Goal: Task Accomplishment & Management: Manage account settings

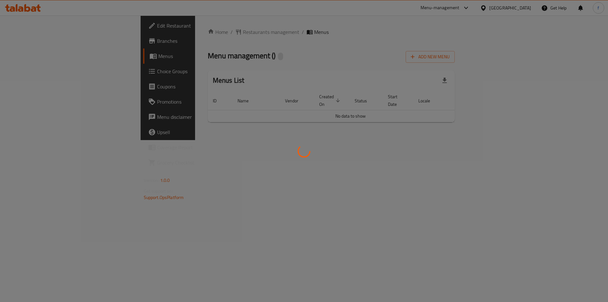
click at [552, 58] on div at bounding box center [304, 151] width 608 height 302
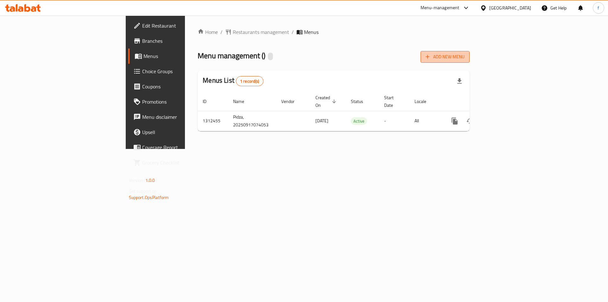
click at [464, 56] on span "Add New Menu" at bounding box center [444, 57] width 39 height 8
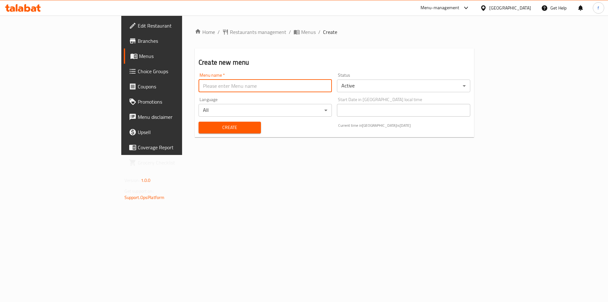
click at [242, 85] on input "text" at bounding box center [264, 85] width 133 height 13
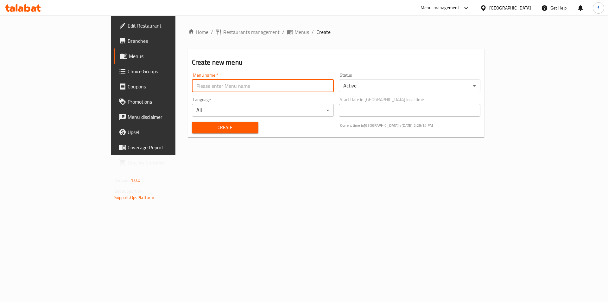
type input "1"
type input "9/17"
click at [197, 125] on span "Create" at bounding box center [225, 127] width 56 height 8
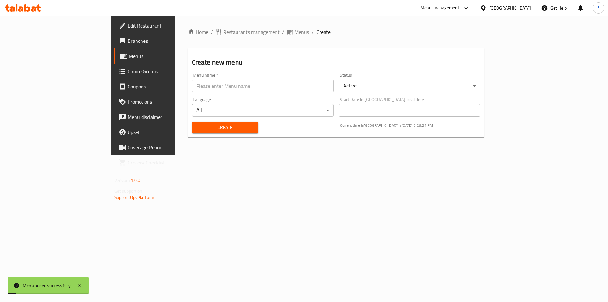
click at [129, 55] on span "Menus" at bounding box center [168, 56] width 79 height 8
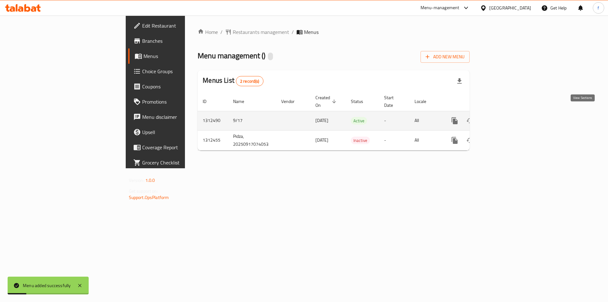
click at [504, 117] on icon "enhanced table" at bounding box center [500, 121] width 8 height 8
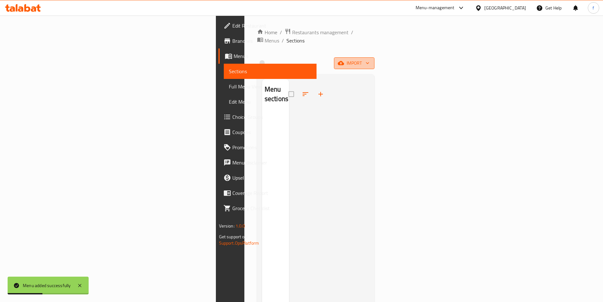
click at [374, 57] on button "import" at bounding box center [354, 63] width 41 height 12
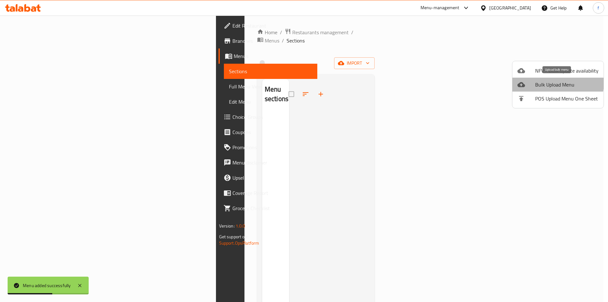
click at [551, 83] on span "Bulk Upload Menu" at bounding box center [566, 85] width 63 height 8
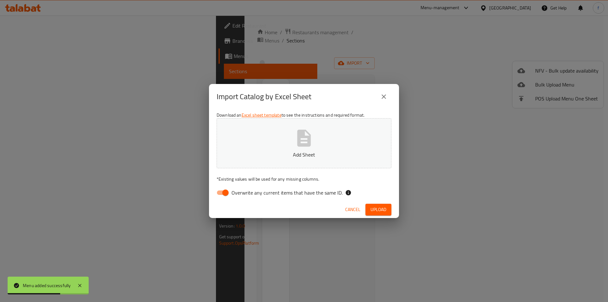
click at [225, 191] on input "Overwrite any current items that have the same ID." at bounding box center [225, 192] width 36 height 12
checkbox input "false"
drag, startPoint x: 371, startPoint y: 206, endPoint x: 446, endPoint y: 171, distance: 83.1
click at [371, 206] on span "Upload" at bounding box center [378, 209] width 16 height 8
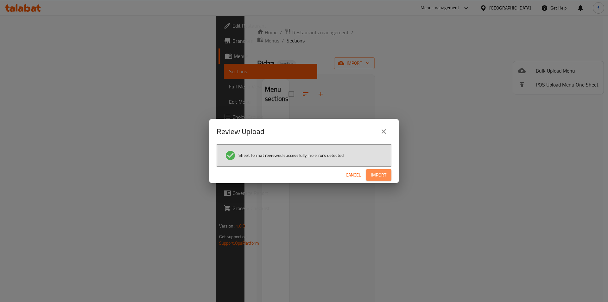
click at [374, 176] on span "Import" at bounding box center [378, 175] width 15 height 8
click at [447, 169] on div "Review Upload Sheet format reviewed successfully, no errors detected. Cancel" at bounding box center [304, 151] width 608 height 302
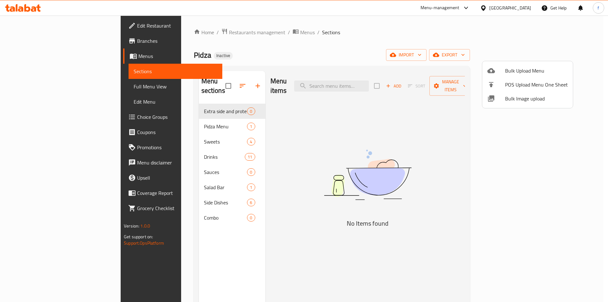
click at [155, 100] on div at bounding box center [304, 151] width 608 height 302
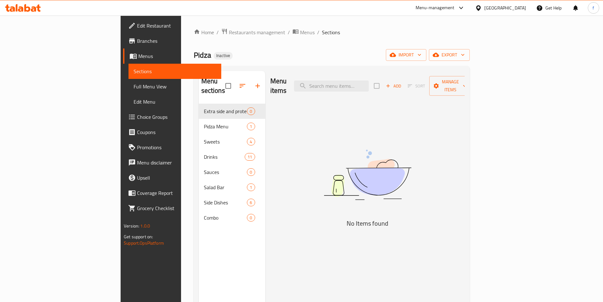
click at [305, 114] on div "Menu items Add Sort Manage items No Items found" at bounding box center [364, 222] width 199 height 302
drag, startPoint x: 269, startPoint y: 112, endPoint x: 229, endPoint y: 108, distance: 40.5
click at [268, 112] on div "Menu items Add Sort Manage items No Items found" at bounding box center [364, 222] width 199 height 302
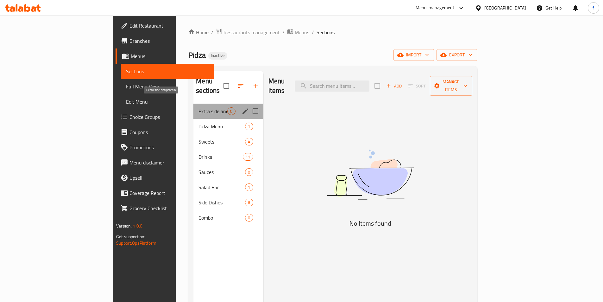
drag, startPoint x: 197, startPoint y: 104, endPoint x: 220, endPoint y: 103, distance: 23.1
click at [200, 104] on div "Extra side and protein 0" at bounding box center [228, 111] width 70 height 15
click at [249, 104] on input "Menu sections" at bounding box center [255, 110] width 13 height 13
checkbox input "true"
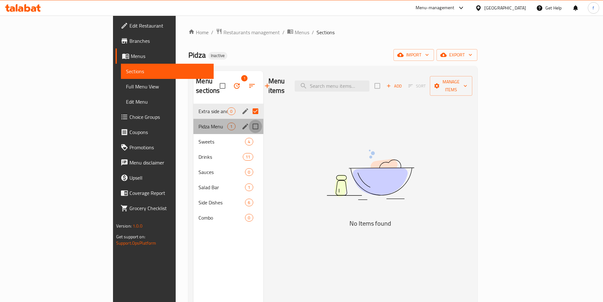
click at [249, 120] on input "Menu sections" at bounding box center [255, 126] width 13 height 13
checkbox input "true"
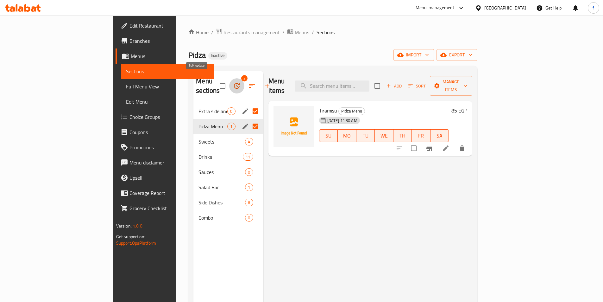
click at [233, 82] on icon "button" at bounding box center [237, 86] width 8 height 8
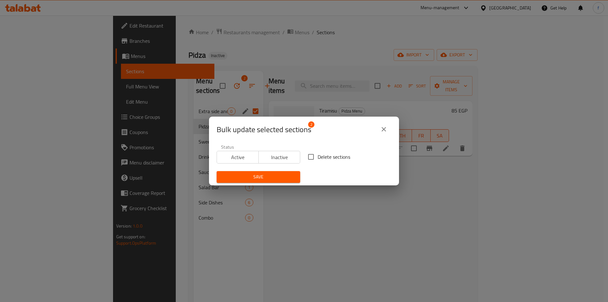
click at [307, 160] on input "Delete sections" at bounding box center [310, 156] width 13 height 13
checkbox input "true"
click at [280, 173] on span "Save" at bounding box center [258, 177] width 73 height 8
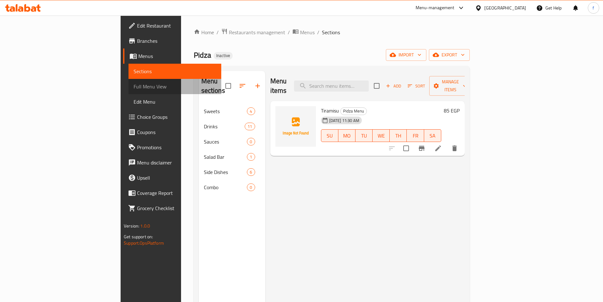
click at [134, 85] on span "Full Menu View" at bounding box center [175, 87] width 83 height 8
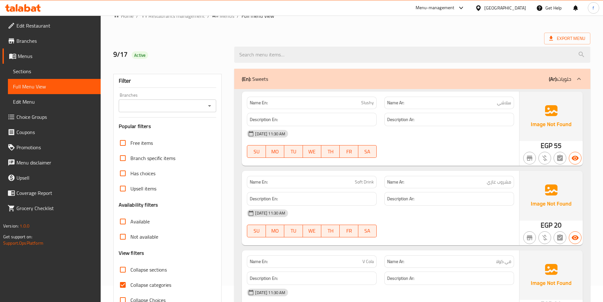
scroll to position [32, 0]
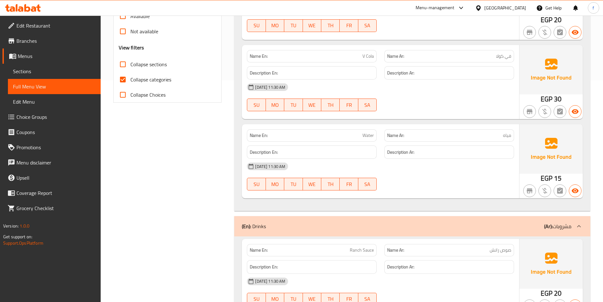
drag, startPoint x: 45, startPoint y: 71, endPoint x: 89, endPoint y: 69, distance: 44.0
click at [44, 71] on span "Sections" at bounding box center [54, 71] width 83 height 8
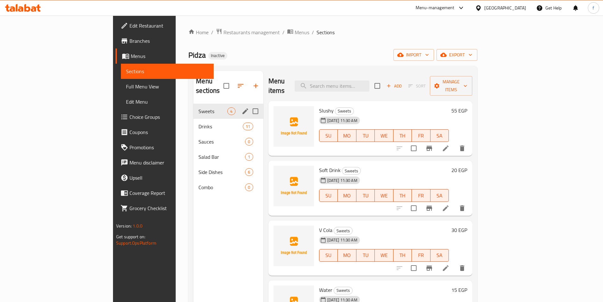
click at [193, 109] on div "Sweets 4" at bounding box center [228, 111] width 70 height 15
click at [198, 107] on span "Sweets" at bounding box center [212, 111] width 29 height 8
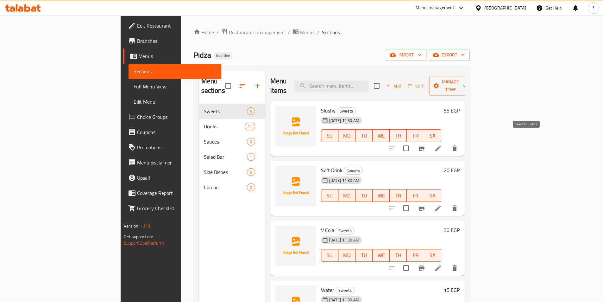
click at [413, 142] on input "checkbox" at bounding box center [405, 148] width 13 height 13
checkbox input "true"
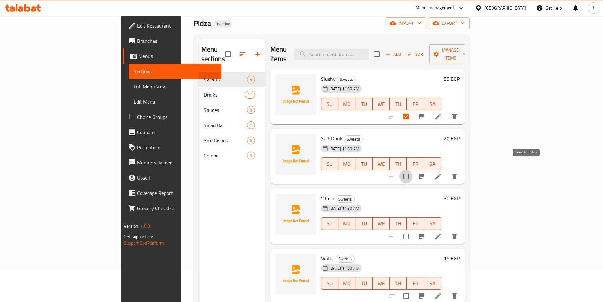
click at [413, 170] on input "checkbox" at bounding box center [405, 176] width 13 height 13
checkbox input "true"
click at [413, 230] on input "checkbox" at bounding box center [405, 236] width 13 height 13
checkbox input "true"
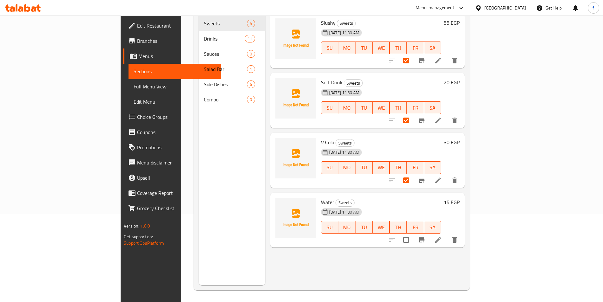
scroll to position [89, 0]
click at [413, 232] on input "checkbox" at bounding box center [405, 238] width 13 height 13
checkbox input "true"
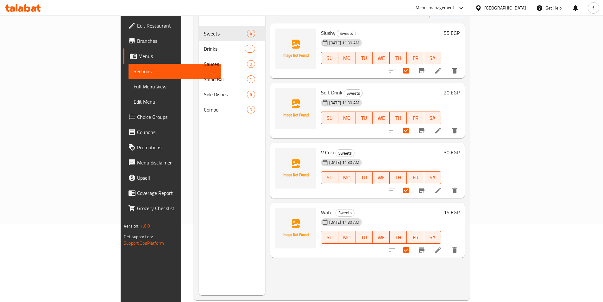
scroll to position [0, 0]
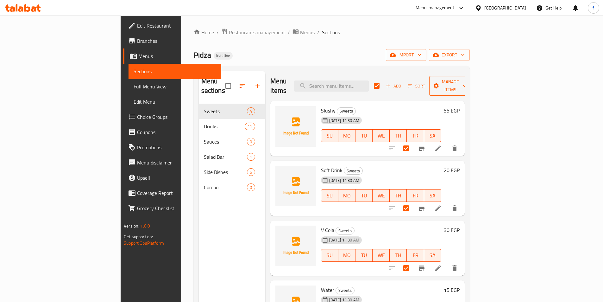
click at [472, 85] on button "Manage items" at bounding box center [450, 86] width 42 height 20
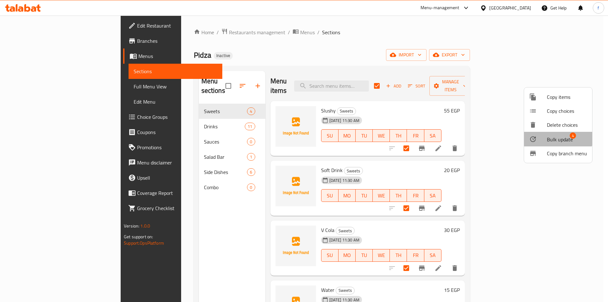
click at [553, 134] on li "Bulk update 4" at bounding box center [558, 139] width 68 height 15
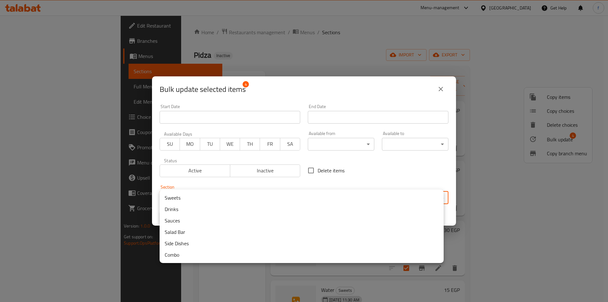
click at [345, 197] on body "​ Menu-management Egypt Get Help f Edit Restaurant Branches Menus Sections Full…" at bounding box center [304, 159] width 608 height 286
click at [212, 210] on li "Drinks" at bounding box center [302, 208] width 284 height 11
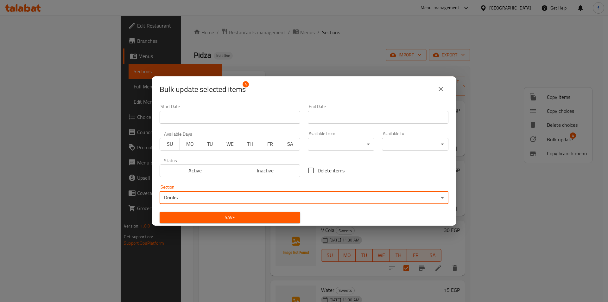
click at [231, 218] on span "Save" at bounding box center [230, 217] width 130 height 8
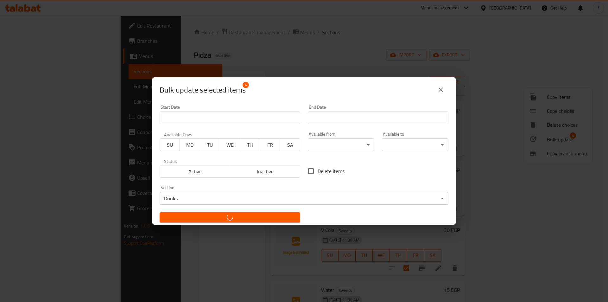
checkbox input "false"
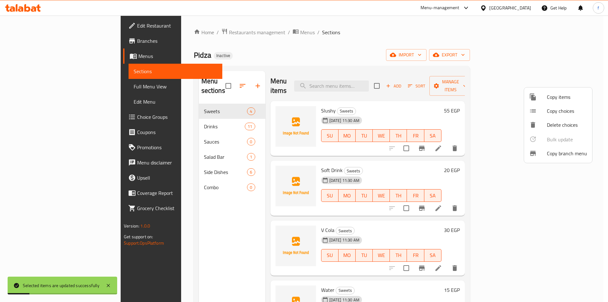
click at [175, 121] on div at bounding box center [304, 151] width 608 height 302
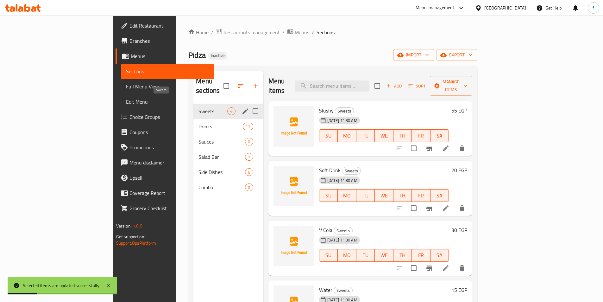
click at [198, 107] on span "Sweets" at bounding box center [212, 111] width 29 height 8
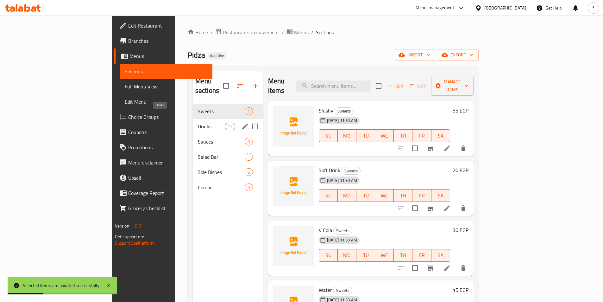
click at [198, 123] on span "Drinks" at bounding box center [211, 127] width 27 height 8
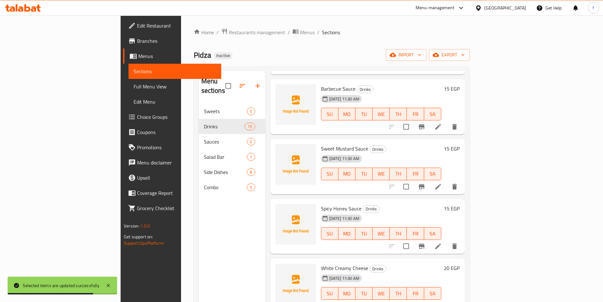
scroll to position [610, 0]
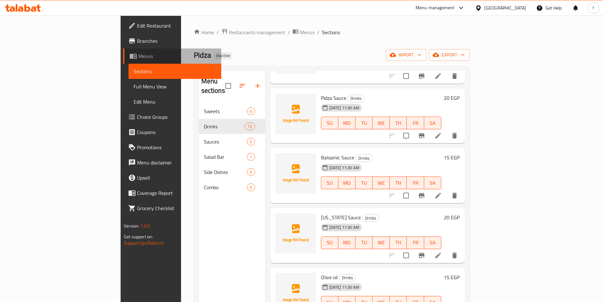
click at [138, 54] on span "Menus" at bounding box center [177, 56] width 78 height 8
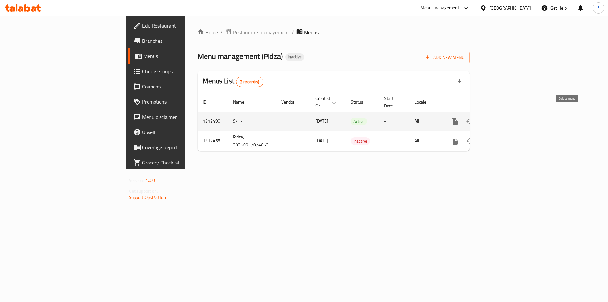
click at [493, 115] on button "enhanced table" at bounding box center [484, 121] width 15 height 15
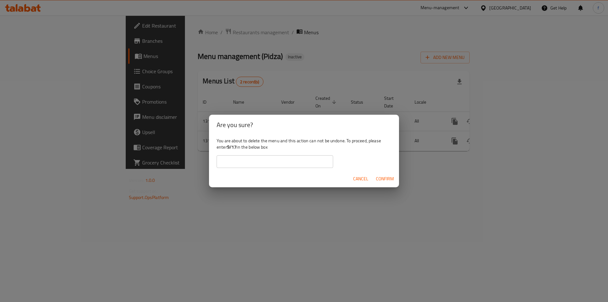
click at [262, 165] on input "text" at bounding box center [275, 161] width 116 height 13
type input "9/17"
click at [376, 175] on span "Confirm" at bounding box center [385, 179] width 18 height 8
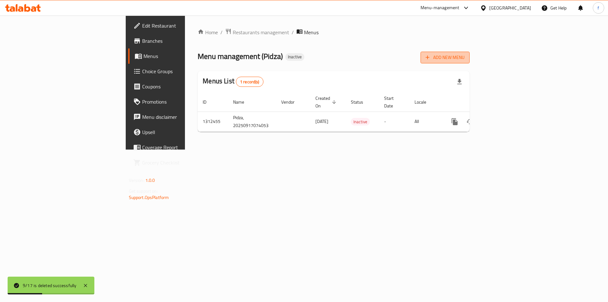
click at [464, 54] on span "Add New Menu" at bounding box center [444, 57] width 39 height 8
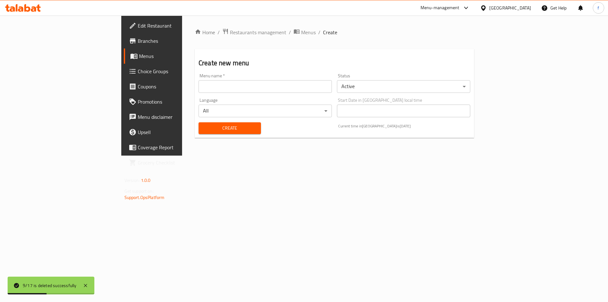
click at [198, 87] on input "text" at bounding box center [264, 86] width 133 height 13
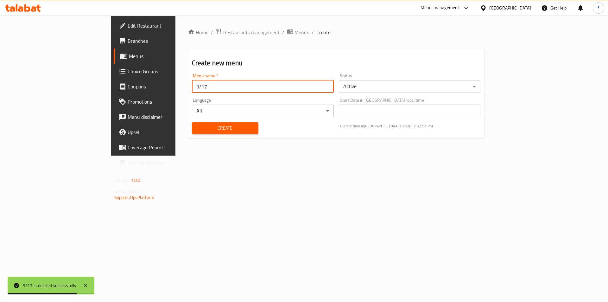
type input "9/17"
click at [197, 126] on span "Create" at bounding box center [225, 128] width 56 height 8
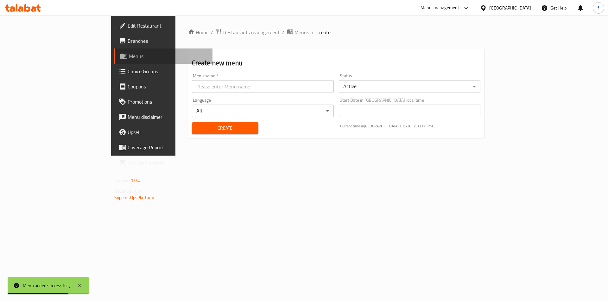
click at [129, 55] on span "Menus" at bounding box center [168, 56] width 79 height 8
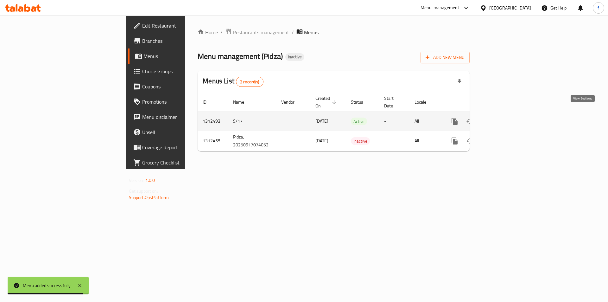
click at [504, 117] on icon "enhanced table" at bounding box center [500, 121] width 8 height 8
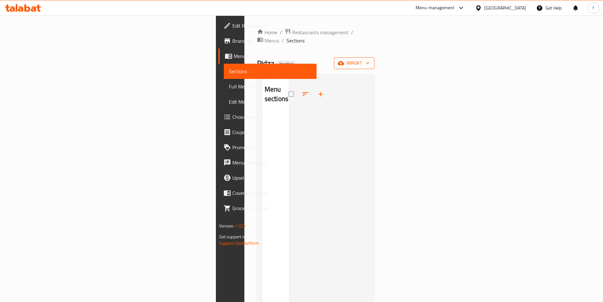
click at [369, 59] on span "import" at bounding box center [354, 63] width 30 height 8
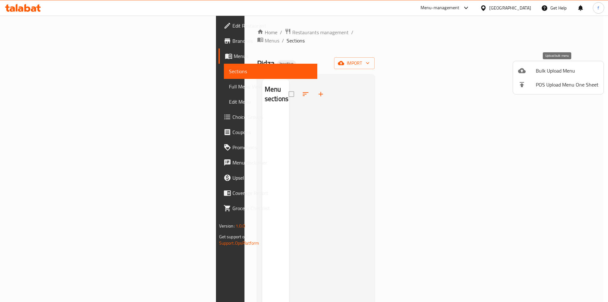
click at [554, 71] on span "Bulk Upload Menu" at bounding box center [567, 71] width 63 height 8
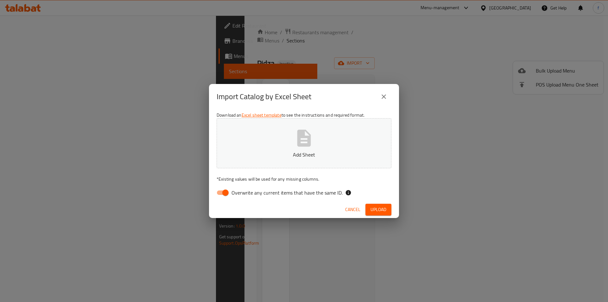
click at [222, 196] on input "Overwrite any current items that have the same ID." at bounding box center [225, 192] width 36 height 12
checkbox input "false"
click at [380, 209] on span "Upload" at bounding box center [378, 209] width 16 height 8
click at [470, 186] on div "Import Catalog by Excel Sheet Download an Excel sheet template to see the instr…" at bounding box center [304, 151] width 608 height 302
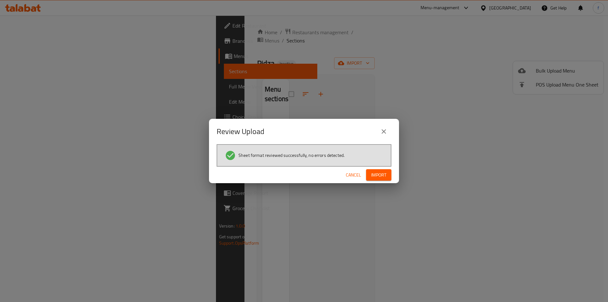
click at [371, 178] on span "Import" at bounding box center [378, 175] width 15 height 8
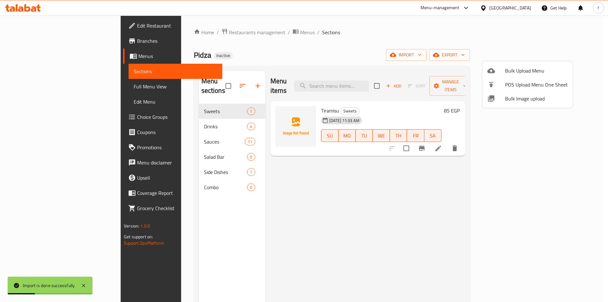
click at [374, 212] on div at bounding box center [304, 151] width 608 height 302
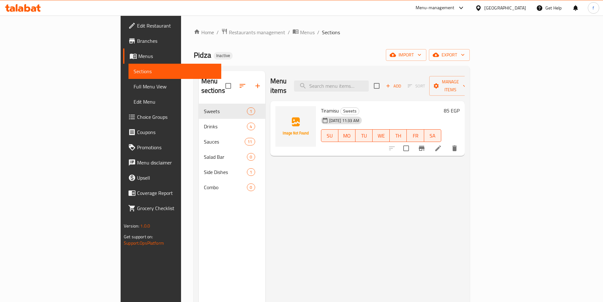
click at [321, 106] on span "Tiramisu" at bounding box center [330, 110] width 18 height 9
copy h6 "Tiramisu"
click at [134, 84] on span "Full Menu View" at bounding box center [175, 87] width 83 height 8
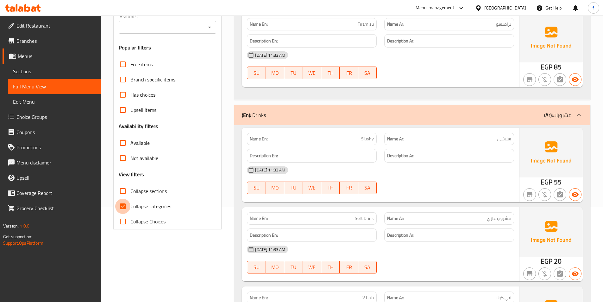
click at [123, 206] on input "Collapse categories" at bounding box center [122, 205] width 15 height 15
checkbox input "false"
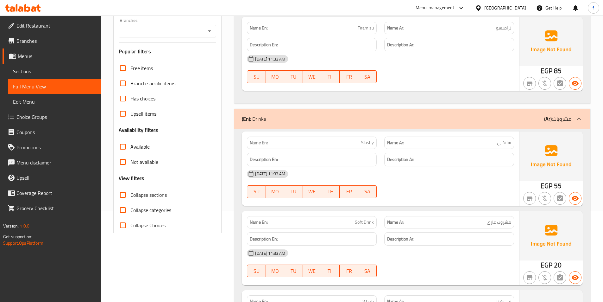
scroll to position [127, 0]
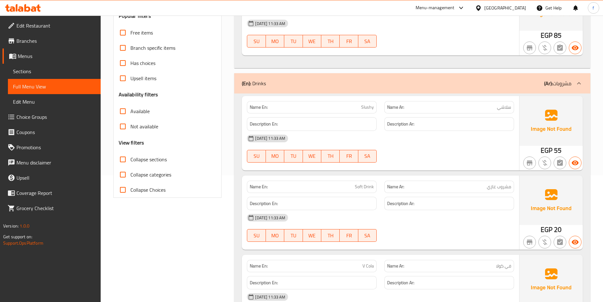
click at [370, 107] on span "Slushy" at bounding box center [367, 107] width 13 height 7
click at [498, 106] on span "سلاشي" at bounding box center [504, 107] width 14 height 7
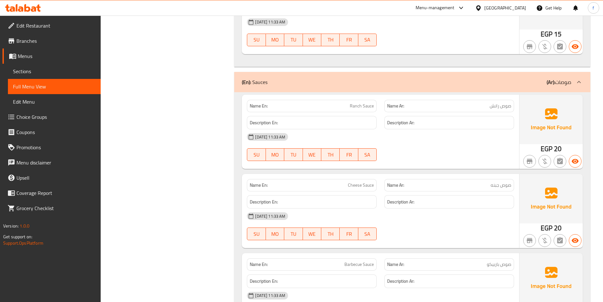
scroll to position [475, 0]
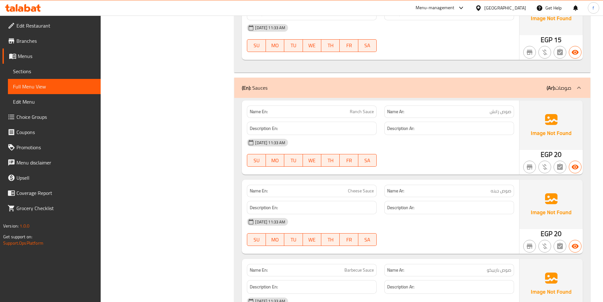
click at [374, 113] on span "Ranch Sauce" at bounding box center [362, 111] width 24 height 7
click at [373, 113] on span "Ranch Sauce" at bounding box center [362, 111] width 24 height 7
copy span "Ranch Sauce"
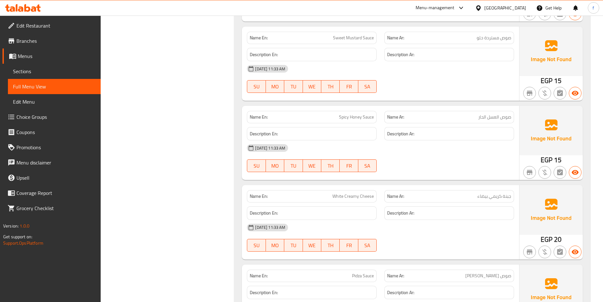
scroll to position [823, 0]
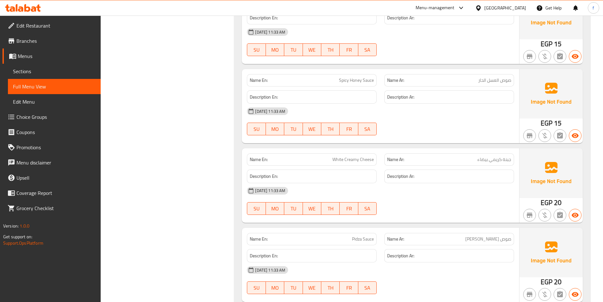
click at [366, 80] on span "Spicy Honey Sauce" at bounding box center [356, 80] width 35 height 7
drag, startPoint x: 366, startPoint y: 80, endPoint x: 356, endPoint y: 80, distance: 9.5
click at [363, 80] on span "Spicy Honey Sauce" at bounding box center [356, 80] width 35 height 7
click at [350, 81] on span "Spicy Honey Sauce" at bounding box center [356, 80] width 35 height 7
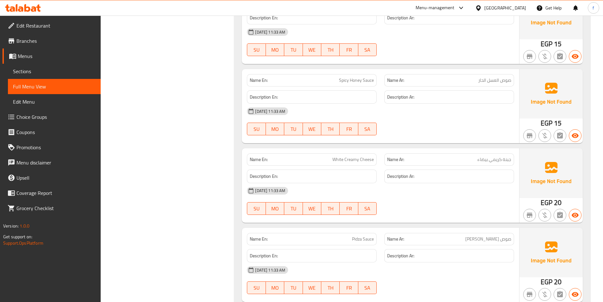
click at [346, 80] on span "Spicy Honey Sauce" at bounding box center [356, 80] width 35 height 7
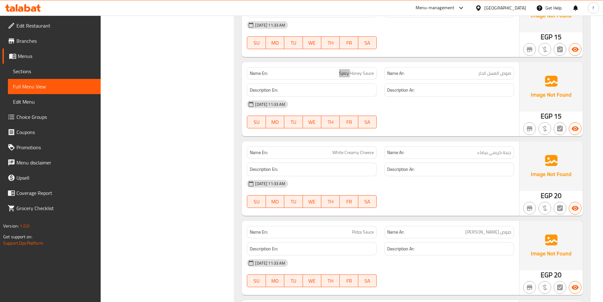
scroll to position [855, 0]
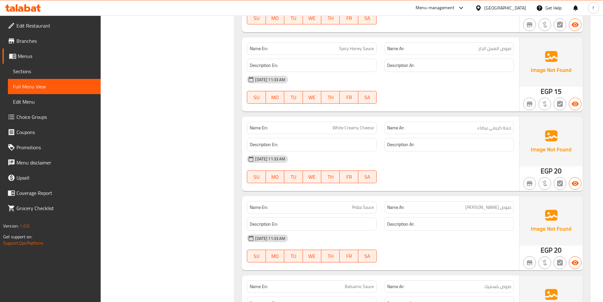
click at [365, 127] on span "White Creamy Cheese" at bounding box center [352, 127] width 41 height 7
click at [349, 128] on span "White Creamy Cheese" at bounding box center [352, 127] width 41 height 7
click at [335, 126] on span "White Creamy Cheese" at bounding box center [352, 127] width 41 height 7
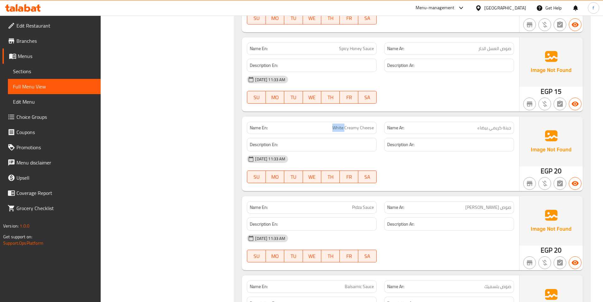
click at [335, 126] on span "White Creamy Cheese" at bounding box center [352, 127] width 41 height 7
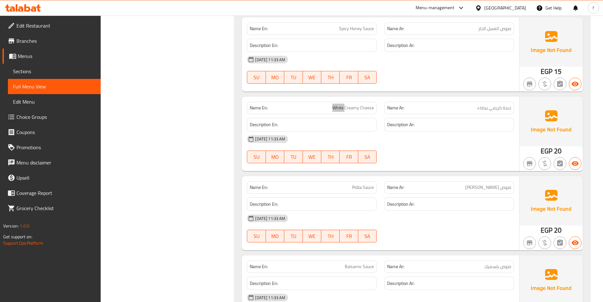
scroll to position [918, 0]
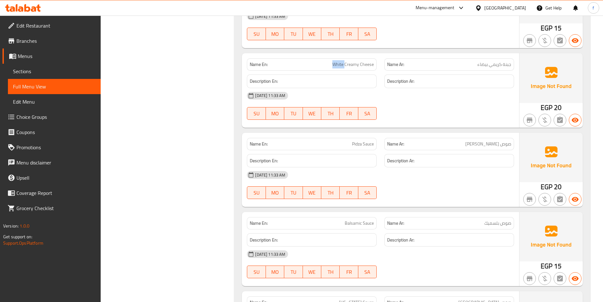
click at [490, 145] on p "Name Ar: صوص بيدزا" at bounding box center [449, 144] width 124 height 7
click at [358, 141] on span "Pidza Sauce" at bounding box center [363, 144] width 22 height 7
click at [372, 144] on span "Pidza Sauce" at bounding box center [363, 144] width 22 height 7
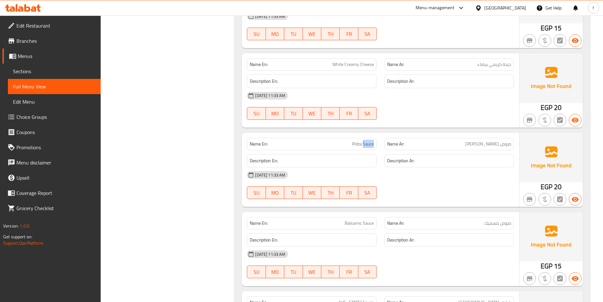
click at [372, 144] on span "Pidza Sauce" at bounding box center [363, 144] width 22 height 7
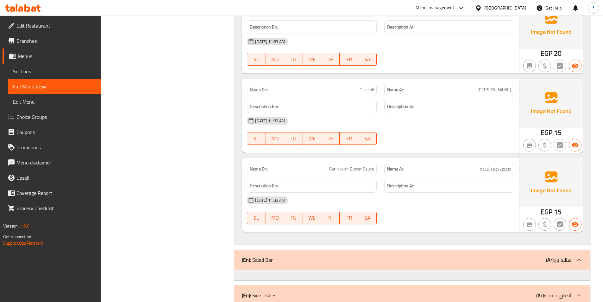
scroll to position [1266, 0]
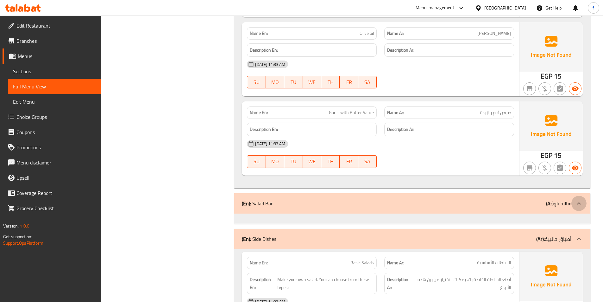
click at [579, 204] on icon at bounding box center [579, 203] width 8 height 8
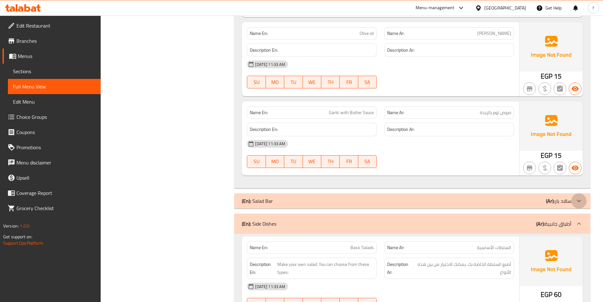
click at [579, 204] on icon at bounding box center [579, 201] width 8 height 8
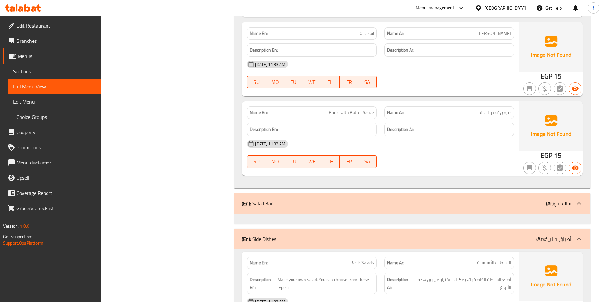
click at [369, 114] on span "Garlic with Butter Sauce" at bounding box center [351, 112] width 45 height 7
click at [361, 111] on span "Garlic with Butter Sauce" at bounding box center [351, 112] width 45 height 7
click at [346, 111] on span "Garlic with Butter Sauce" at bounding box center [351, 112] width 45 height 7
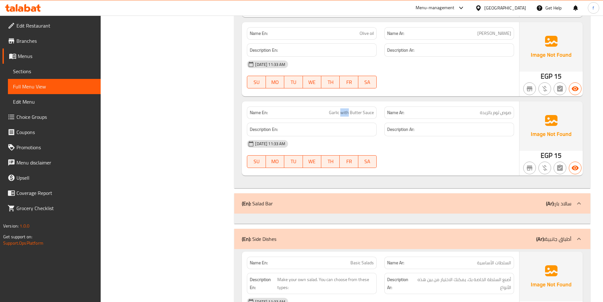
click at [346, 111] on span "Garlic with Butter Sauce" at bounding box center [351, 112] width 45 height 7
click at [327, 113] on p "Name En: Garlic with Butter Sauce" at bounding box center [312, 112] width 124 height 7
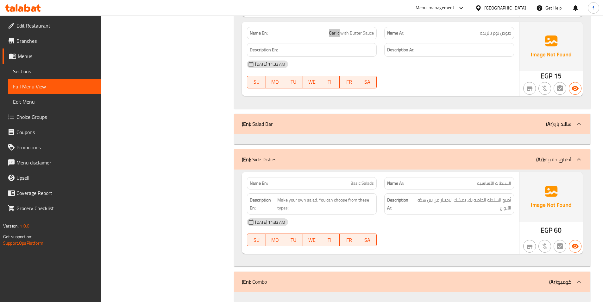
scroll to position [1358, 0]
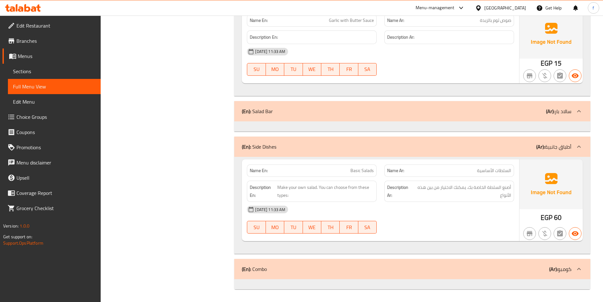
click at [357, 171] on span "Basic Salads" at bounding box center [361, 170] width 23 height 7
click at [368, 173] on span "Basic Salads" at bounding box center [361, 170] width 23 height 7
click at [362, 173] on span "Basic Salads" at bounding box center [361, 170] width 23 height 7
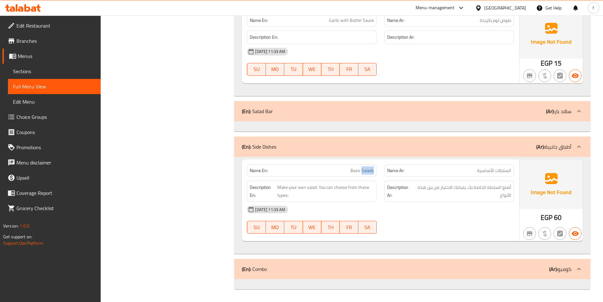
click at [362, 173] on span "Basic Salads" at bounding box center [361, 170] width 23 height 7
click at [360, 169] on span "Basic Salads" at bounding box center [361, 170] width 23 height 7
click at [361, 114] on div "(En): Salad Bar (Ar): سالاد بار" at bounding box center [407, 111] width 330 height 8
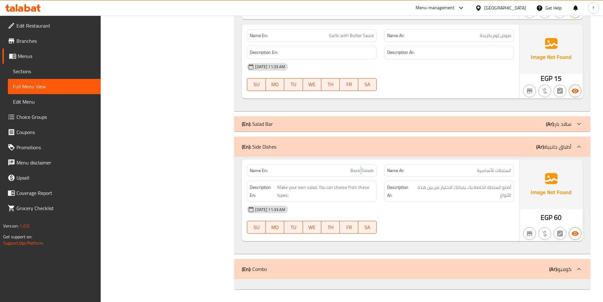
scroll to position [1343, 0]
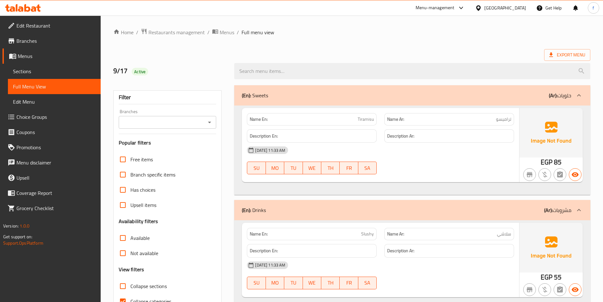
click at [35, 72] on span "Sections" at bounding box center [54, 71] width 83 height 8
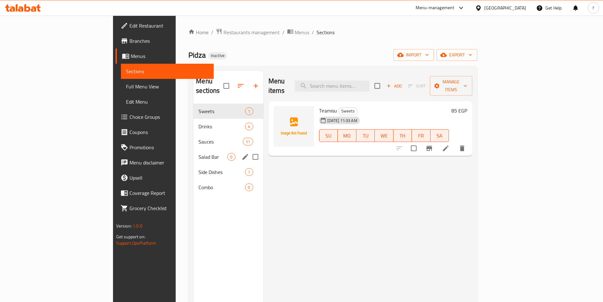
click at [193, 151] on div "Salad Bar 0" at bounding box center [228, 156] width 70 height 15
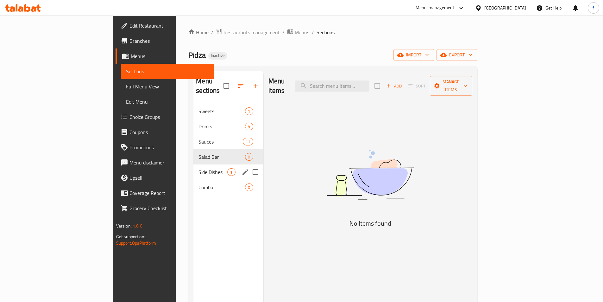
click at [193, 166] on div "Side Dishes 1" at bounding box center [228, 171] width 70 height 15
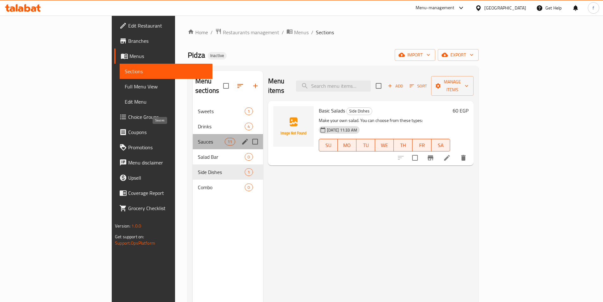
click at [198, 138] on span "Sauces" at bounding box center [211, 142] width 27 height 8
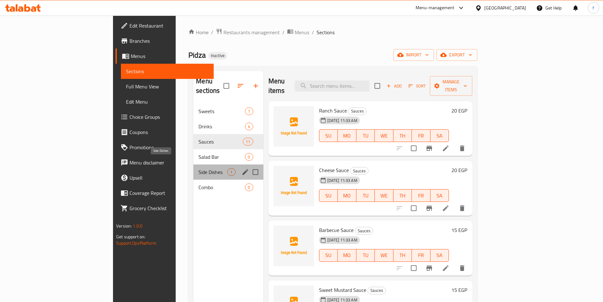
click at [198, 168] on span "Side Dishes" at bounding box center [212, 172] width 29 height 8
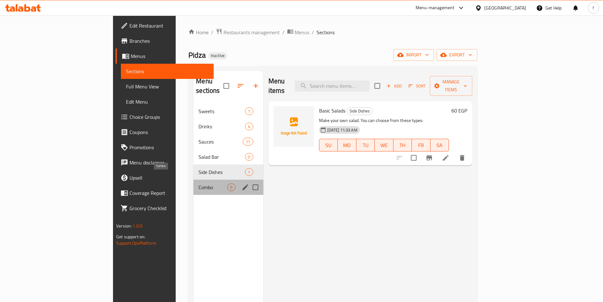
click at [198, 183] on span "Combo" at bounding box center [212, 187] width 29 height 8
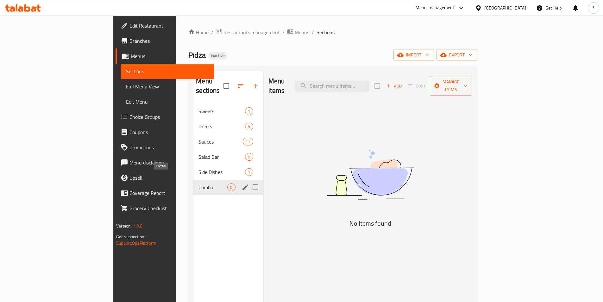
click at [198, 183] on span "Combo" at bounding box center [212, 187] width 29 height 8
click at [198, 153] on span "Salad Bar" at bounding box center [212, 157] width 29 height 8
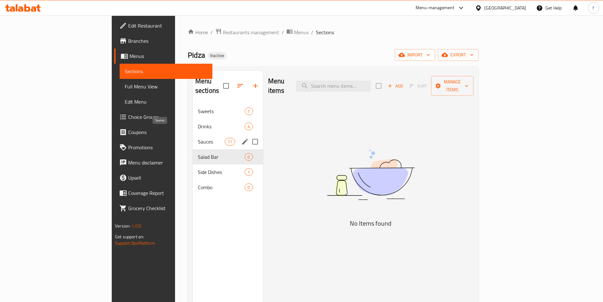
click at [198, 138] on span "Sauces" at bounding box center [211, 142] width 27 height 8
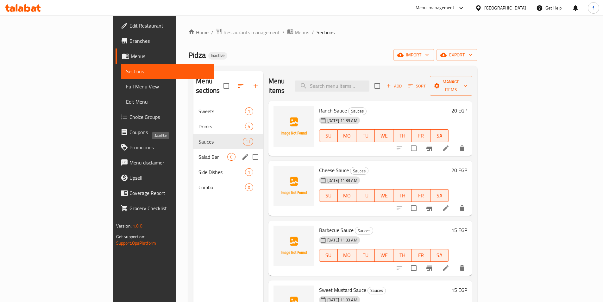
click at [198, 153] on span "Salad Bar" at bounding box center [212, 157] width 29 height 8
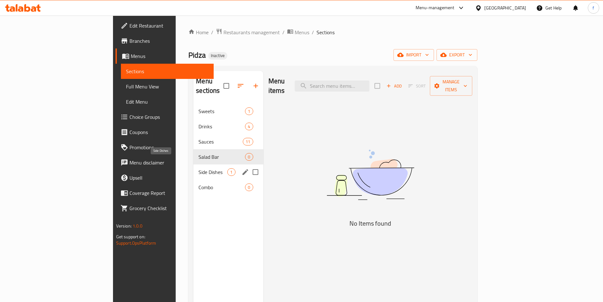
click at [198, 168] on span "Side Dishes" at bounding box center [212, 172] width 29 height 8
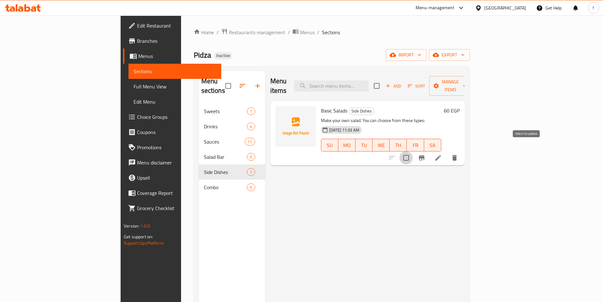
click at [413, 151] on input "checkbox" at bounding box center [405, 157] width 13 height 13
checkbox input "true"
click at [467, 83] on span "Manage items" at bounding box center [450, 86] width 32 height 16
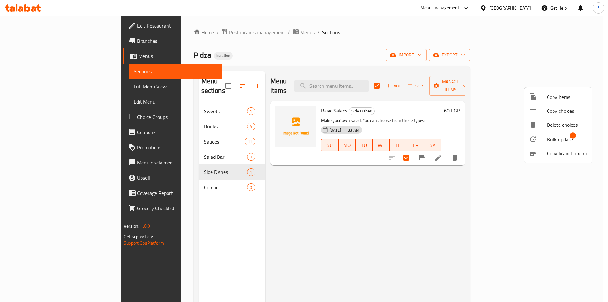
click at [550, 138] on span "Bulk update" at bounding box center [560, 139] width 26 height 8
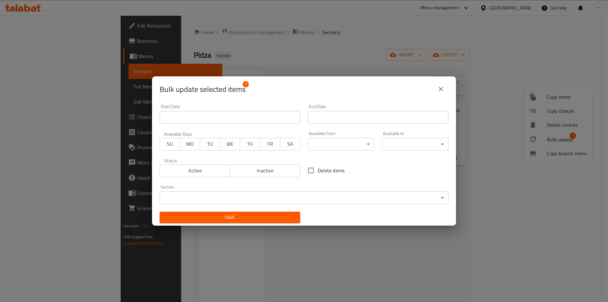
click at [404, 192] on body "​ Menu-management Egypt Get Help f Edit Restaurant Branches Menus Sections Full…" at bounding box center [304, 159] width 608 height 286
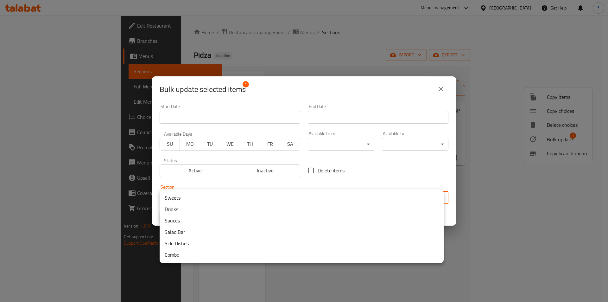
click at [179, 238] on li "Side Dishes" at bounding box center [302, 242] width 284 height 11
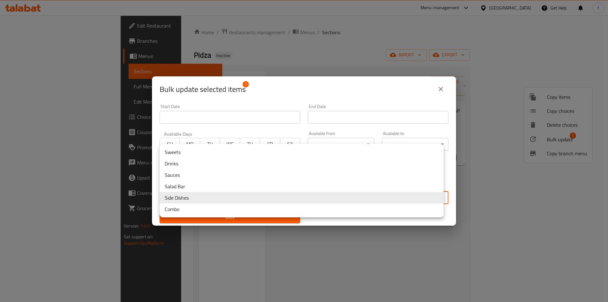
click at [253, 200] on body "​ Menu-management Egypt Get Help f Edit Restaurant Branches Menus Sections Full…" at bounding box center [304, 159] width 608 height 286
click at [191, 184] on li "Salad Bar" at bounding box center [302, 185] width 284 height 11
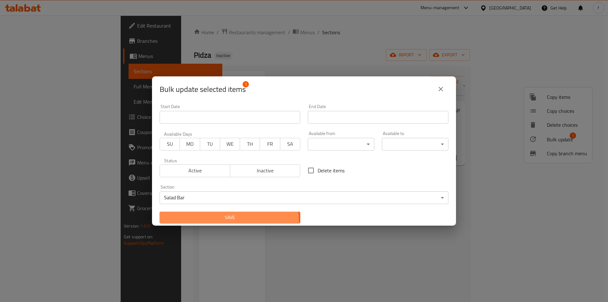
click at [224, 220] on span "Save" at bounding box center [230, 217] width 130 height 8
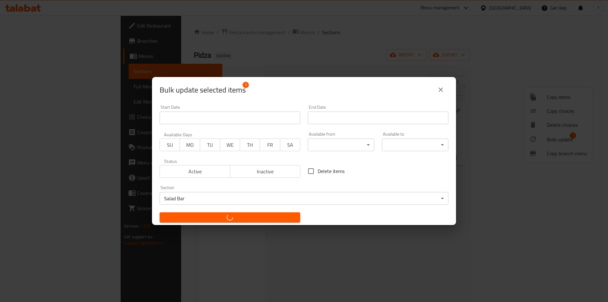
checkbox input "false"
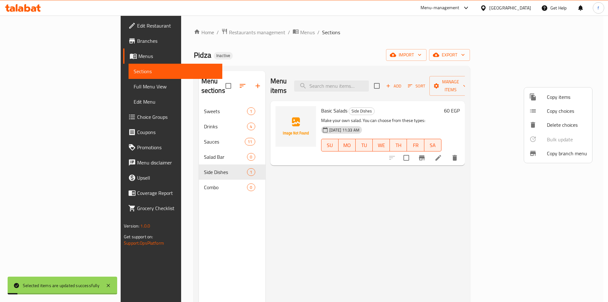
click at [295, 219] on div at bounding box center [304, 151] width 608 height 302
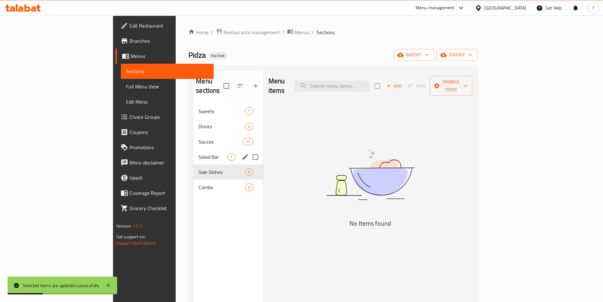
click at [193, 153] on div "Salad Bar 1" at bounding box center [228, 156] width 70 height 15
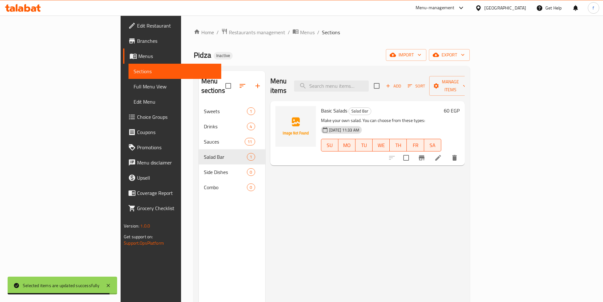
click at [442, 154] on icon at bounding box center [438, 158] width 8 height 8
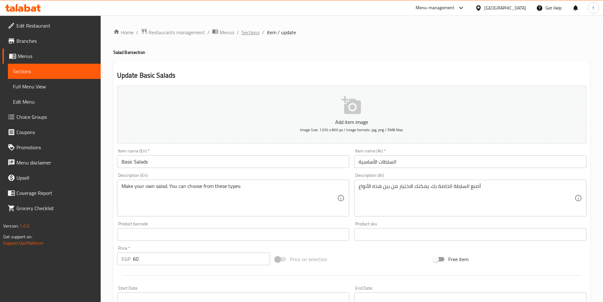
click at [251, 30] on span "Sections" at bounding box center [251, 32] width 18 height 8
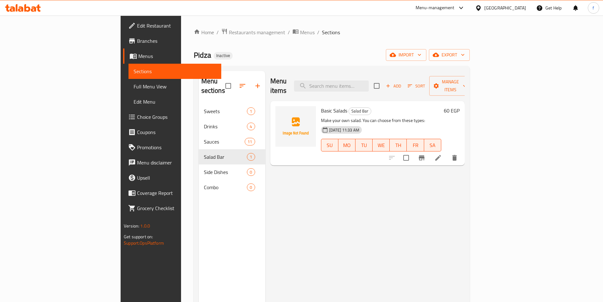
click at [137, 42] on span "Branches" at bounding box center [176, 41] width 79 height 8
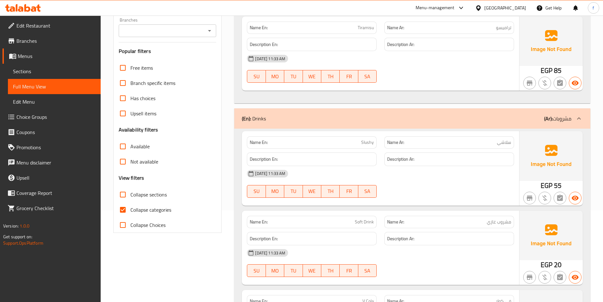
scroll to position [189, 0]
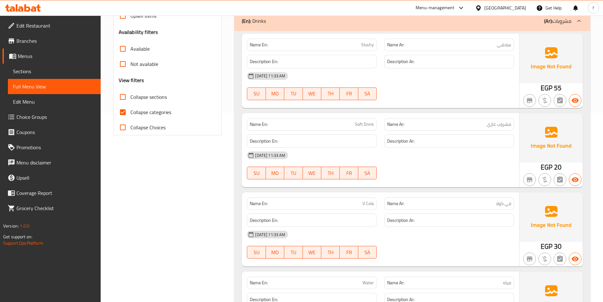
click at [117, 114] on input "Collapse categories" at bounding box center [122, 111] width 15 height 15
checkbox input "false"
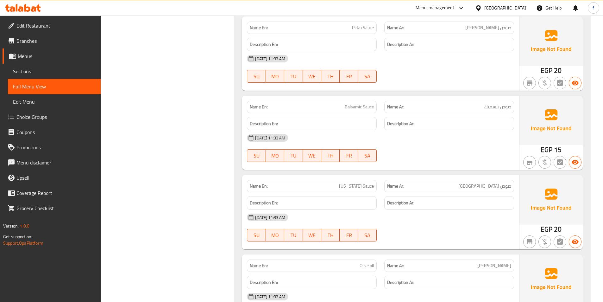
scroll to position [947, 0]
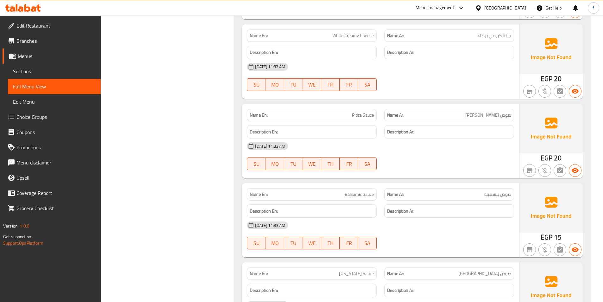
click at [77, 71] on span "Sections" at bounding box center [54, 71] width 83 height 8
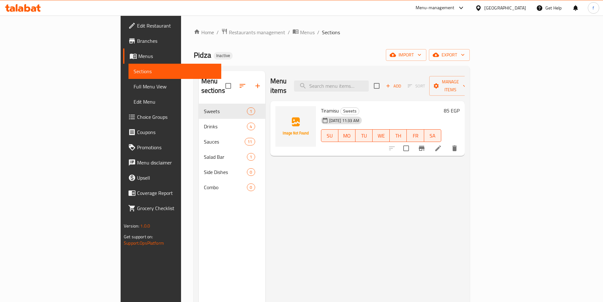
click at [138, 58] on span "Menus" at bounding box center [177, 56] width 78 height 8
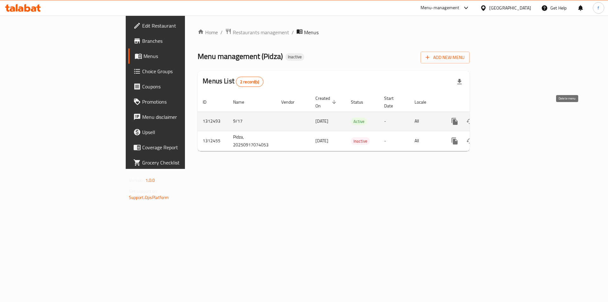
click at [489, 117] on icon "enhanced table" at bounding box center [485, 121] width 8 height 8
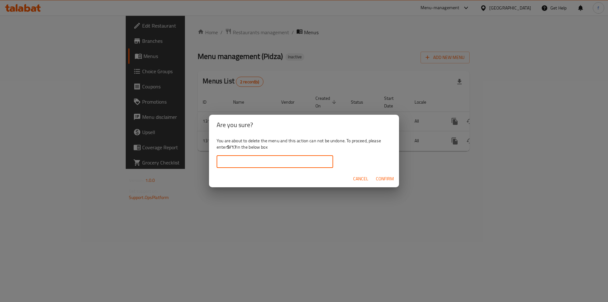
click at [274, 161] on input "text" at bounding box center [275, 161] width 116 height 13
type input "9/17"
click at [392, 178] on span "Confirm" at bounding box center [385, 179] width 18 height 8
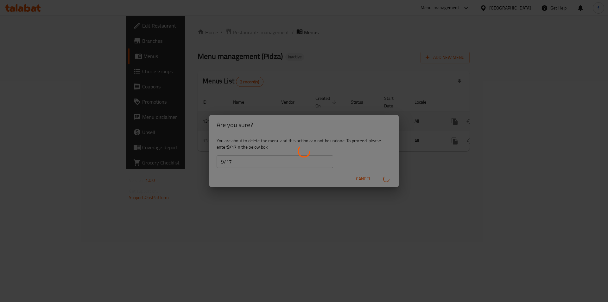
click at [393, 230] on div "enhanced table" at bounding box center [304, 151] width 608 height 302
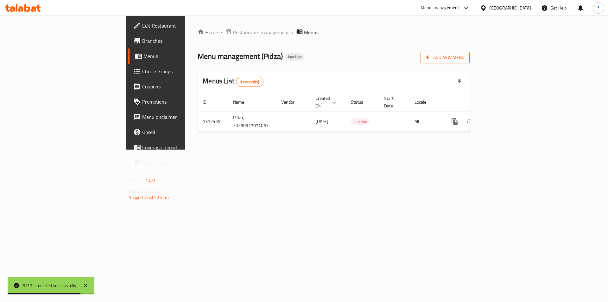
click at [431, 60] on icon "button" at bounding box center [427, 57] width 6 height 6
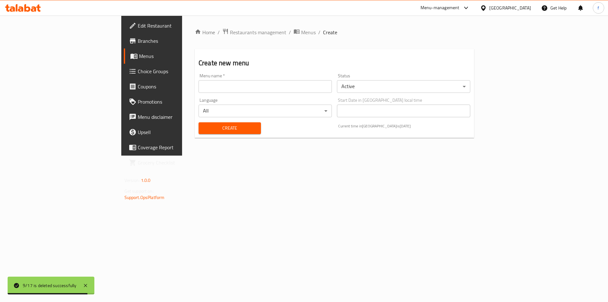
click at [208, 86] on input "text" at bounding box center [264, 86] width 133 height 13
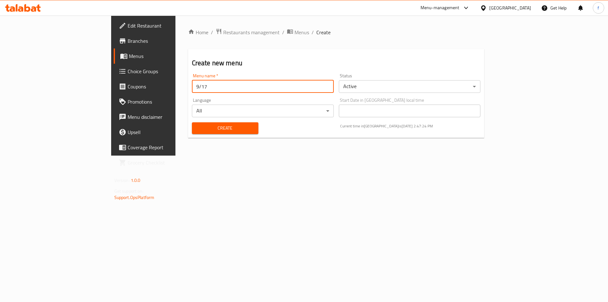
type input "9/17"
click at [197, 130] on span "Create" at bounding box center [225, 128] width 56 height 8
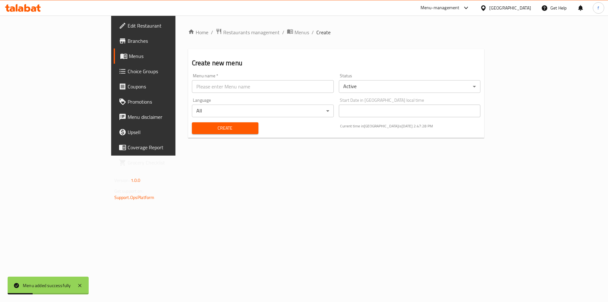
click at [129, 54] on span "Menus" at bounding box center [168, 56] width 79 height 8
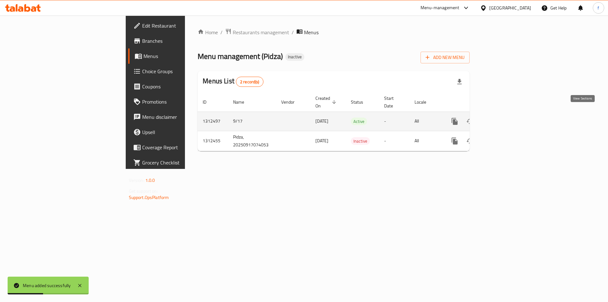
click at [508, 114] on link "enhanced table" at bounding box center [500, 121] width 15 height 15
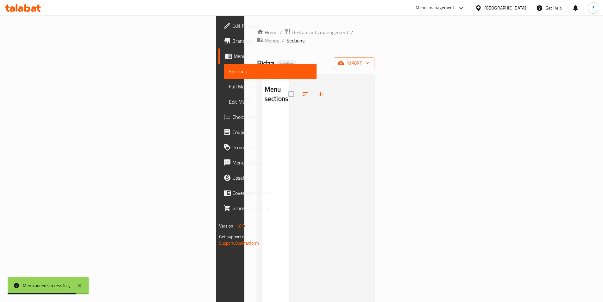
drag, startPoint x: 564, startPoint y: 64, endPoint x: 560, endPoint y: 76, distance: 12.7
click at [375, 65] on div "Home / Restaurants management / Menus / Sections Pidza Inactive import Menu sec…" at bounding box center [316, 207] width 118 height 358
click at [371, 60] on icon "button" at bounding box center [367, 63] width 6 height 6
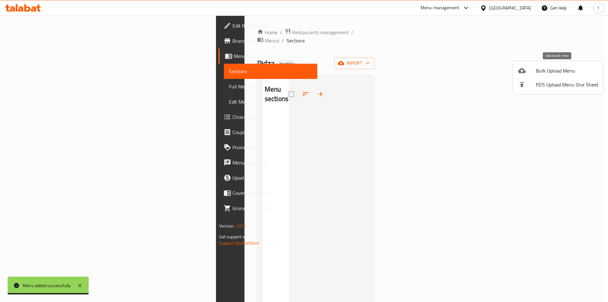
click at [553, 74] on span "Bulk Upload Menu" at bounding box center [567, 71] width 63 height 8
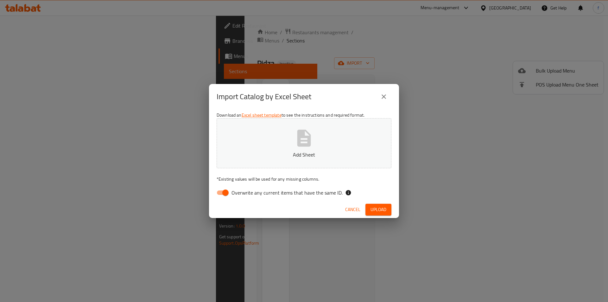
click at [224, 192] on input "Overwrite any current items that have the same ID." at bounding box center [225, 192] width 36 height 12
checkbox input "false"
click at [385, 212] on span "Upload" at bounding box center [378, 209] width 16 height 8
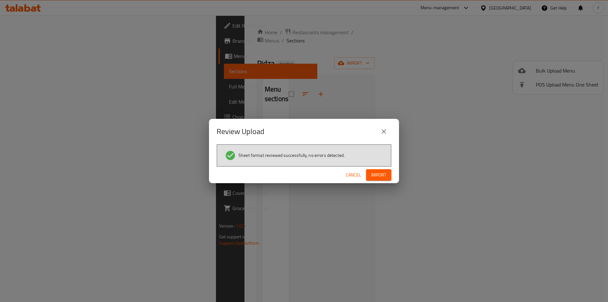
click at [382, 173] on span "Import" at bounding box center [378, 175] width 15 height 8
click at [531, 160] on div "Review Upload Sheet format reviewed successfully, no errors detected. Cancel" at bounding box center [304, 151] width 608 height 302
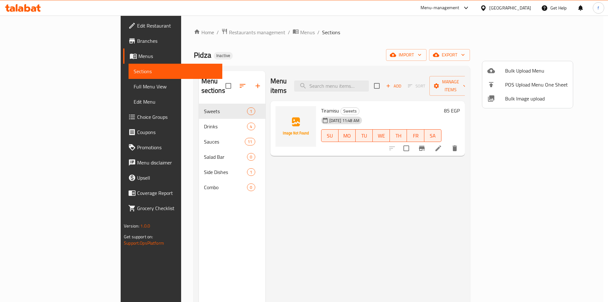
click at [166, 165] on div at bounding box center [304, 151] width 608 height 302
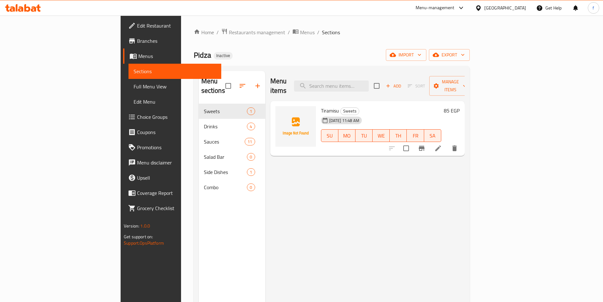
click at [134, 90] on span "Full Menu View" at bounding box center [175, 87] width 83 height 8
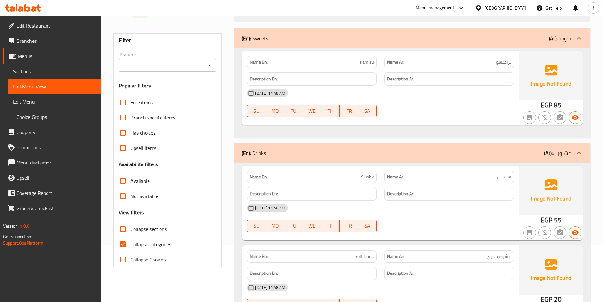
scroll to position [190, 0]
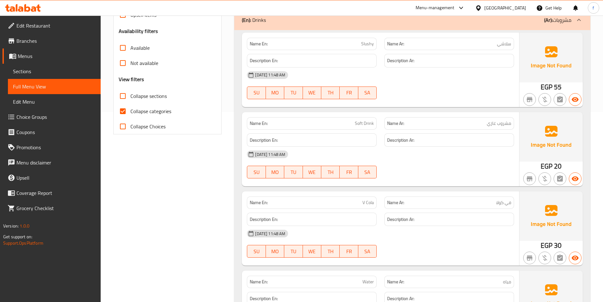
click at [119, 108] on input "Collapse categories" at bounding box center [122, 111] width 15 height 15
checkbox input "false"
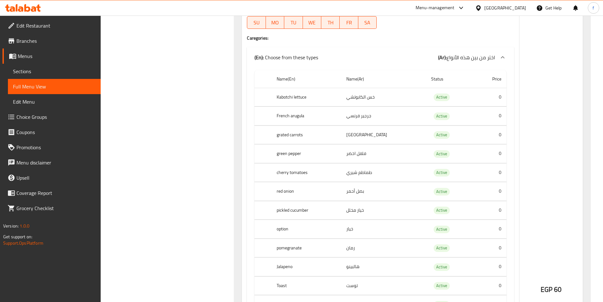
scroll to position [1532, 0]
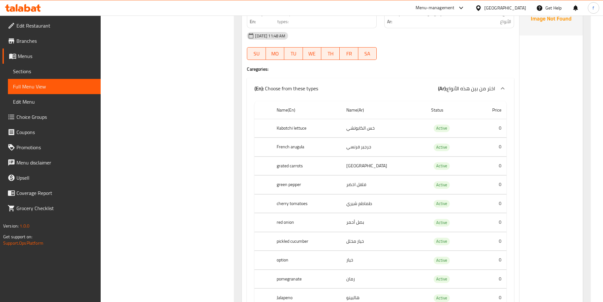
click at [292, 128] on th "Kabotchi lettuce" at bounding box center [307, 128] width 70 height 19
click at [307, 125] on th "Kabotchi lettuce" at bounding box center [307, 128] width 70 height 19
drag, startPoint x: 307, startPoint y: 125, endPoint x: 314, endPoint y: 128, distance: 7.5
click at [308, 126] on th "Kabotchi lettuce" at bounding box center [307, 128] width 70 height 19
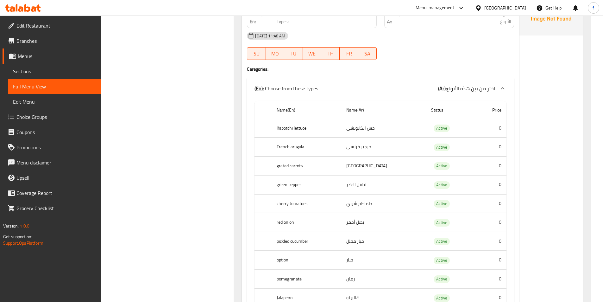
click at [301, 146] on th "French arugula" at bounding box center [307, 147] width 70 height 19
drag, startPoint x: 301, startPoint y: 146, endPoint x: 292, endPoint y: 146, distance: 8.9
click at [300, 146] on th "French arugula" at bounding box center [307, 147] width 70 height 19
click at [287, 146] on th "French arugula" at bounding box center [307, 147] width 70 height 19
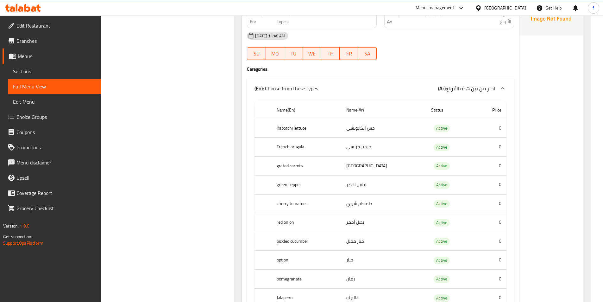
click at [282, 164] on th "grated carrots" at bounding box center [307, 165] width 70 height 19
drag, startPoint x: 282, startPoint y: 164, endPoint x: 301, endPoint y: 164, distance: 19.0
click at [292, 164] on th "grated carrots" at bounding box center [307, 165] width 70 height 19
click at [301, 164] on th "grated carrots" at bounding box center [307, 165] width 70 height 19
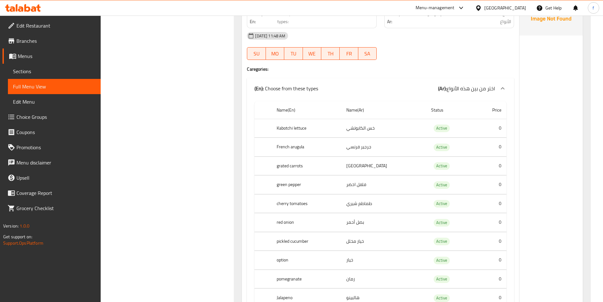
click at [291, 187] on th "green pepper" at bounding box center [307, 184] width 70 height 19
click at [290, 186] on th "green pepper" at bounding box center [307, 184] width 70 height 19
click at [288, 185] on th "green pepper" at bounding box center [307, 184] width 70 height 19
click at [287, 185] on th "green pepper" at bounding box center [307, 184] width 70 height 19
click at [285, 202] on th "cherry tomatoes" at bounding box center [307, 203] width 70 height 19
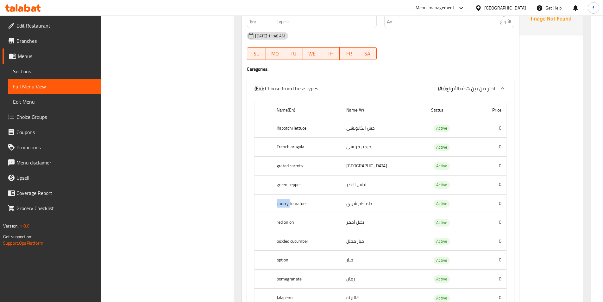
drag, startPoint x: 285, startPoint y: 202, endPoint x: 303, endPoint y: 203, distance: 18.1
click at [288, 202] on th "cherry tomatoes" at bounding box center [307, 203] width 70 height 19
click at [303, 203] on th "cherry tomatoes" at bounding box center [307, 203] width 70 height 19
click at [304, 201] on th "cherry tomatoes" at bounding box center [307, 203] width 70 height 19
drag, startPoint x: 276, startPoint y: 221, endPoint x: 281, endPoint y: 222, distance: 5.1
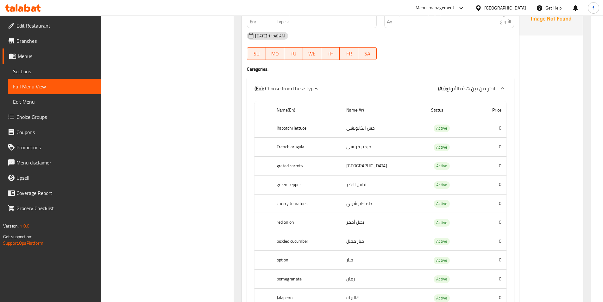
click at [278, 221] on th "red onion" at bounding box center [307, 222] width 70 height 19
click at [281, 222] on th "red onion" at bounding box center [307, 222] width 70 height 19
drag, startPoint x: 281, startPoint y: 222, endPoint x: 284, endPoint y: 221, distance: 3.6
click at [283, 222] on th "red onion" at bounding box center [307, 222] width 70 height 19
click at [284, 221] on th "red onion" at bounding box center [307, 222] width 70 height 19
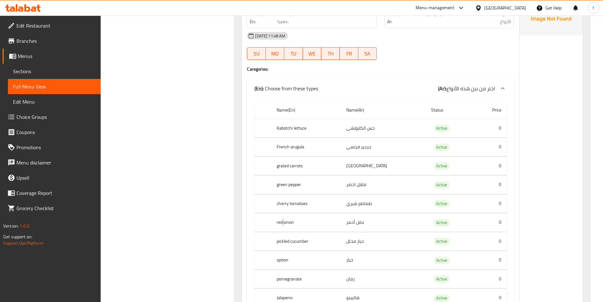
click at [284, 221] on th "red onion" at bounding box center [307, 222] width 70 height 19
click at [287, 222] on th "red onion" at bounding box center [307, 222] width 70 height 19
click at [287, 239] on th "pickled cucumber" at bounding box center [307, 241] width 70 height 19
click at [286, 238] on th "pickled cucumber" at bounding box center [307, 241] width 70 height 19
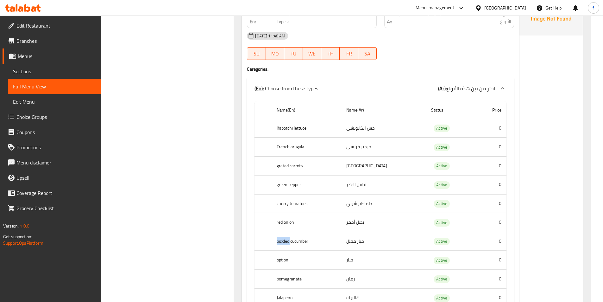
click at [286, 238] on th "pickled cucumber" at bounding box center [307, 241] width 70 height 19
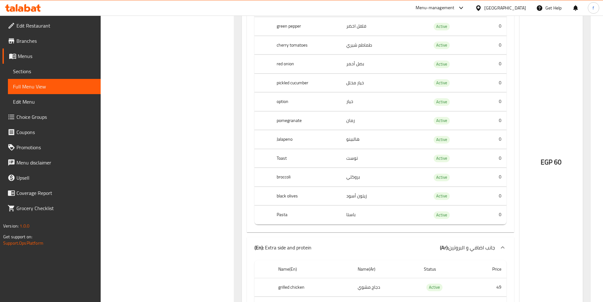
click at [271, 212] on td "choices table" at bounding box center [263, 214] width 17 height 19
click at [273, 212] on tr "Pasta باستا Active 0" at bounding box center [381, 214] width 252 height 19
click at [283, 211] on th "Pasta" at bounding box center [307, 214] width 70 height 19
click at [283, 197] on th "black olives" at bounding box center [307, 195] width 70 height 19
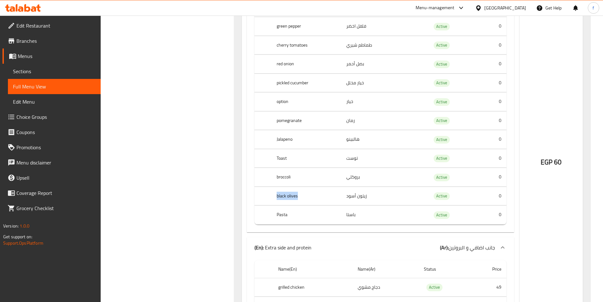
drag, startPoint x: 283, startPoint y: 197, endPoint x: 294, endPoint y: 199, distance: 11.2
click at [292, 199] on th "black olives" at bounding box center [307, 195] width 70 height 19
click at [296, 199] on th "black olives" at bounding box center [307, 195] width 70 height 19
drag, startPoint x: 296, startPoint y: 199, endPoint x: 289, endPoint y: 194, distance: 8.8
click at [295, 199] on th "black olives" at bounding box center [307, 195] width 70 height 19
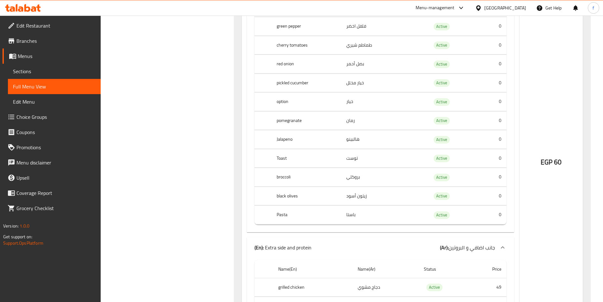
click at [288, 178] on th "broccoli" at bounding box center [307, 177] width 70 height 19
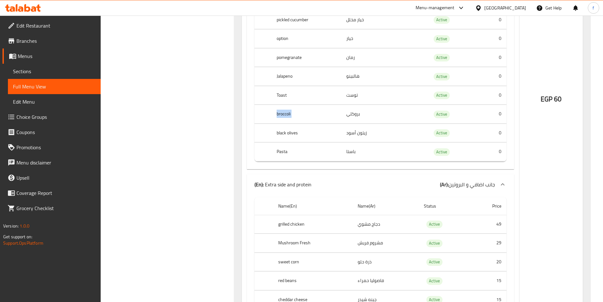
scroll to position [1753, 0]
click at [548, 145] on div "EGP 60" at bounding box center [550, 81] width 63 height 635
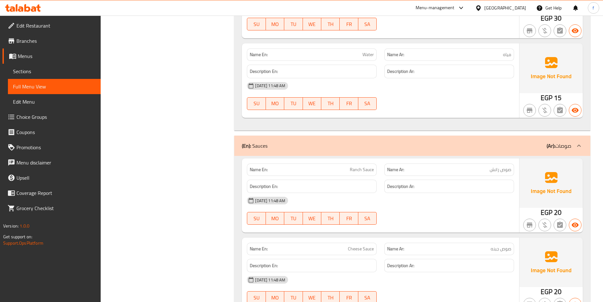
scroll to position [329, 0]
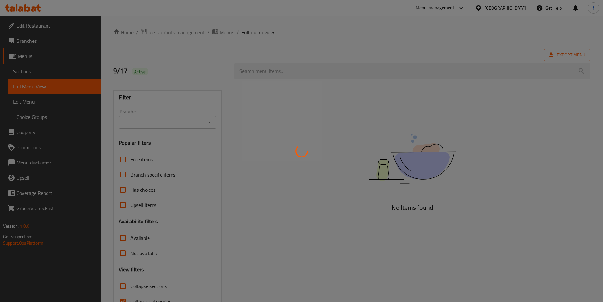
click at [25, 75] on div at bounding box center [301, 151] width 603 height 302
click at [315, 133] on div at bounding box center [301, 151] width 603 height 302
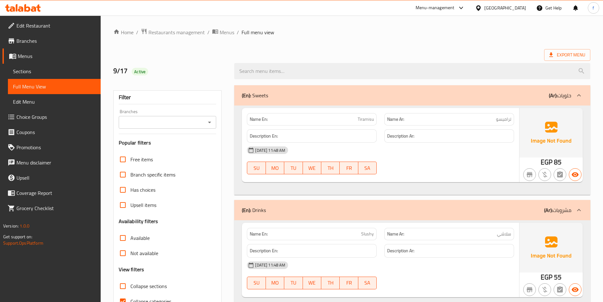
click at [34, 71] on span "Sections" at bounding box center [54, 71] width 83 height 8
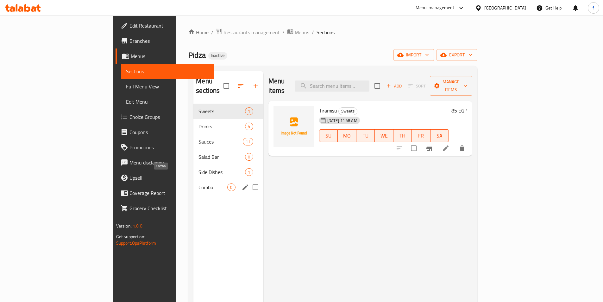
click at [198, 183] on span "Combo" at bounding box center [212, 187] width 29 height 8
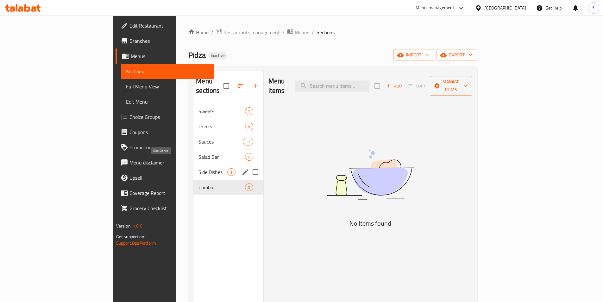
click at [198, 168] on span "Side Dishes" at bounding box center [212, 172] width 29 height 8
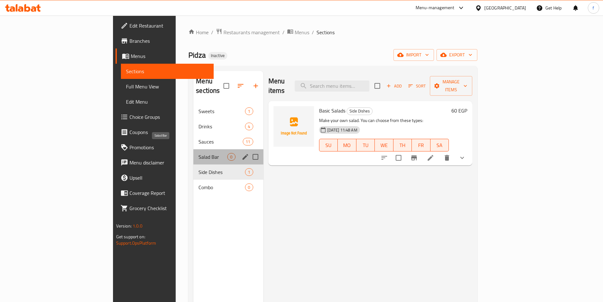
click at [198, 153] on span "Salad Bar" at bounding box center [212, 157] width 29 height 8
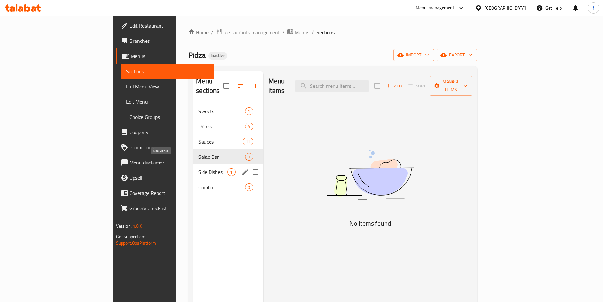
click at [198, 168] on span "Side Dishes" at bounding box center [212, 172] width 29 height 8
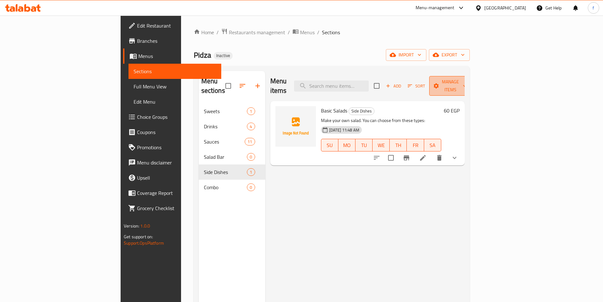
click at [467, 78] on span "Manage items" at bounding box center [450, 86] width 32 height 16
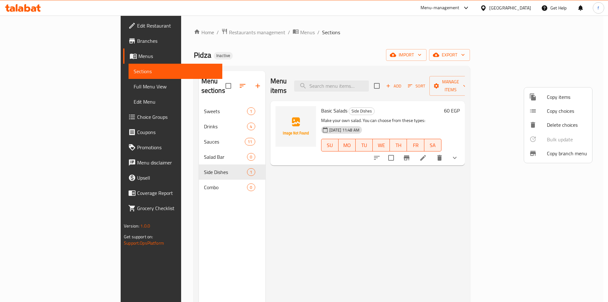
drag, startPoint x: 503, startPoint y: 183, endPoint x: 508, endPoint y: 150, distance: 33.9
click at [503, 172] on div at bounding box center [304, 151] width 608 height 302
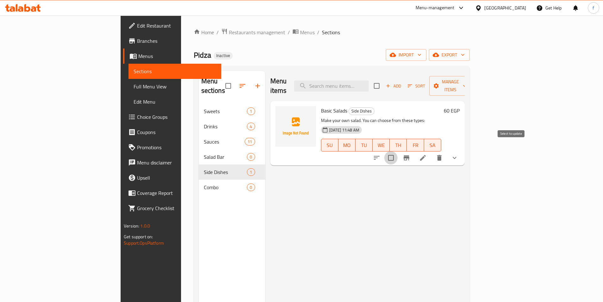
click at [398, 151] on input "checkbox" at bounding box center [390, 157] width 13 height 13
checkbox input "true"
click at [472, 77] on button "Manage items" at bounding box center [450, 86] width 42 height 20
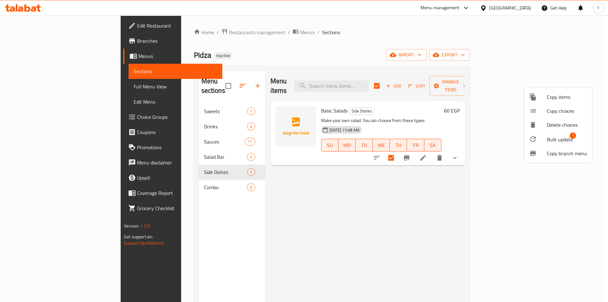
click at [560, 138] on span "Bulk update" at bounding box center [560, 139] width 26 height 8
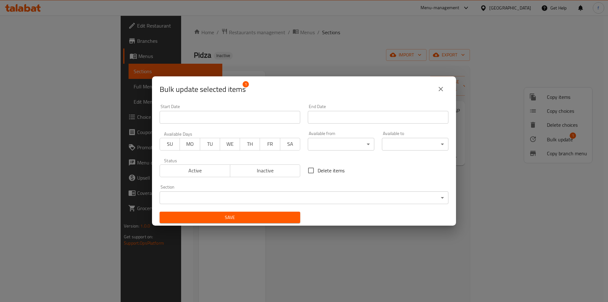
click at [234, 198] on body "​ Menu-management Egypt Get Help f Edit Restaurant Branches Menus Sections Full…" at bounding box center [304, 159] width 608 height 286
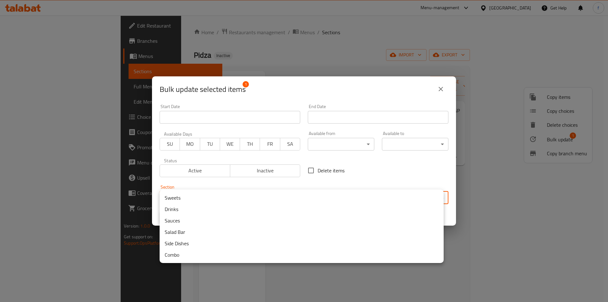
click at [204, 232] on li "Salad Bar" at bounding box center [302, 231] width 284 height 11
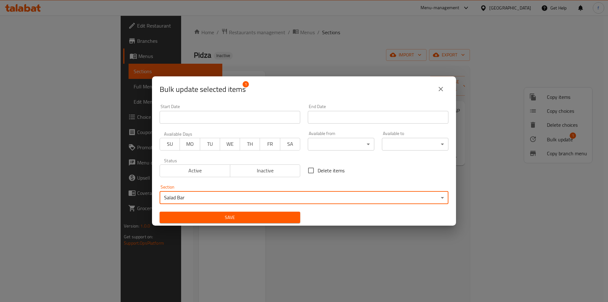
click at [238, 216] on span "Save" at bounding box center [230, 217] width 130 height 8
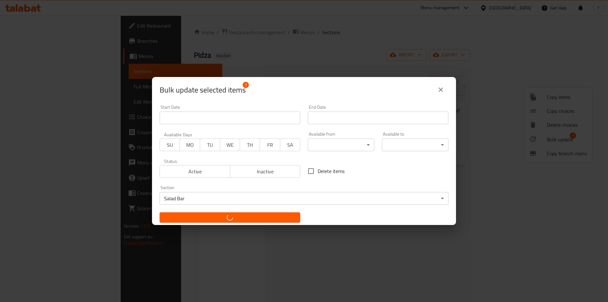
checkbox input "false"
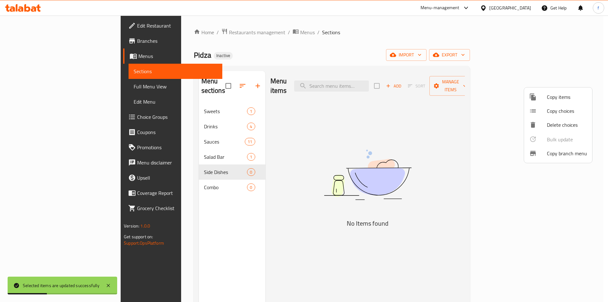
click at [167, 135] on div at bounding box center [304, 151] width 608 height 302
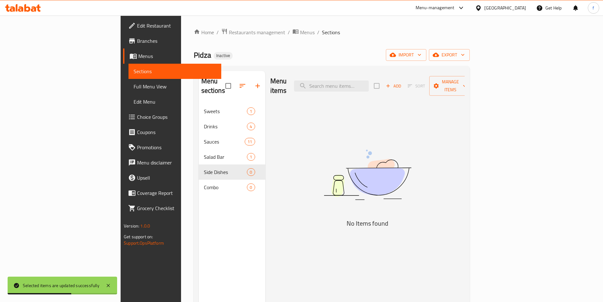
click at [138, 58] on span "Menus" at bounding box center [177, 56] width 78 height 8
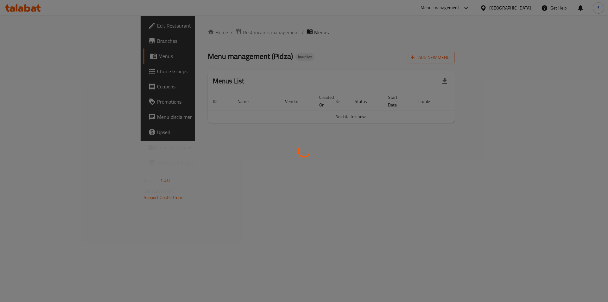
click at [216, 178] on div at bounding box center [304, 151] width 608 height 302
click at [297, 148] on div at bounding box center [304, 151] width 608 height 302
click at [306, 157] on icon at bounding box center [304, 151] width 14 height 14
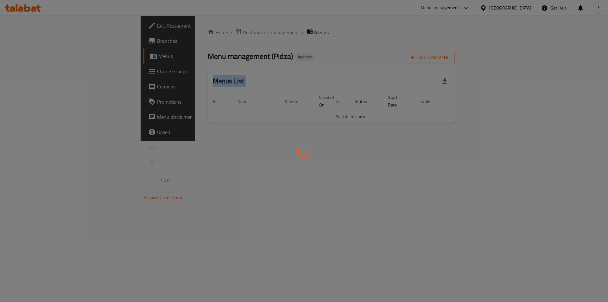
click at [306, 157] on icon at bounding box center [304, 151] width 13 height 13
click at [306, 157] on icon at bounding box center [304, 151] width 15 height 15
click at [306, 157] on circle at bounding box center [304, 151] width 12 height 12
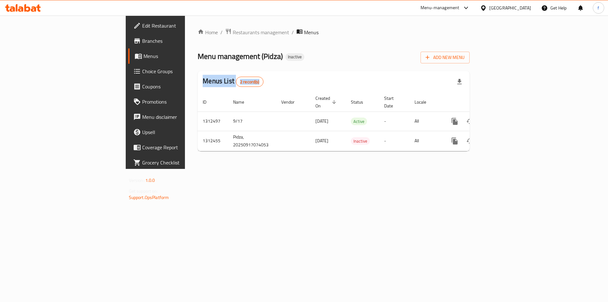
click at [308, 169] on div "Home / Restaurants management / Menus Menu management ( Pidza ) Inactive Add Ne…" at bounding box center [333, 92] width 297 height 153
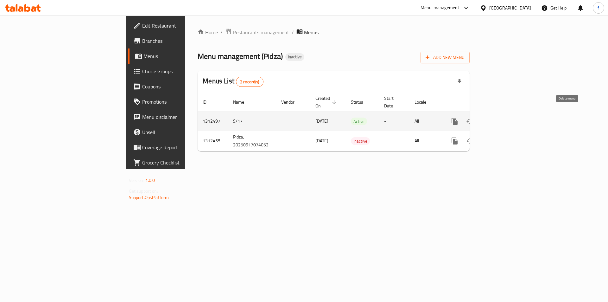
click at [487, 118] on icon "enhanced table" at bounding box center [485, 121] width 4 height 6
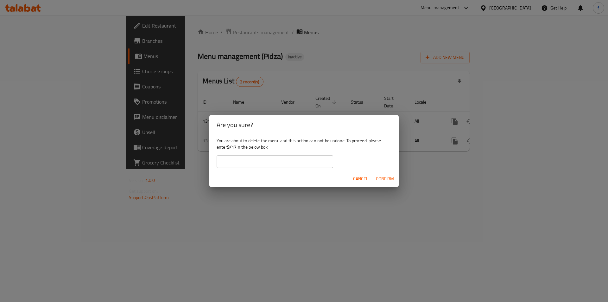
click at [235, 156] on input "text" at bounding box center [275, 161] width 116 height 13
type input "9/17"
click at [391, 182] on span "Confirm" at bounding box center [385, 179] width 18 height 8
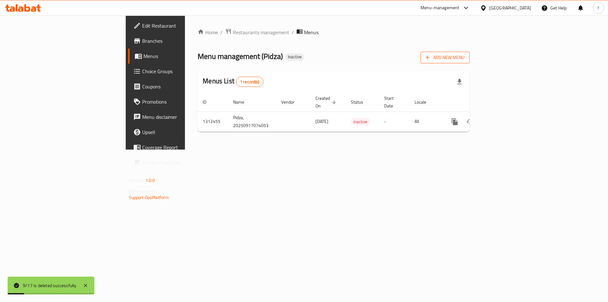
click at [464, 59] on span "Add New Menu" at bounding box center [444, 57] width 39 height 8
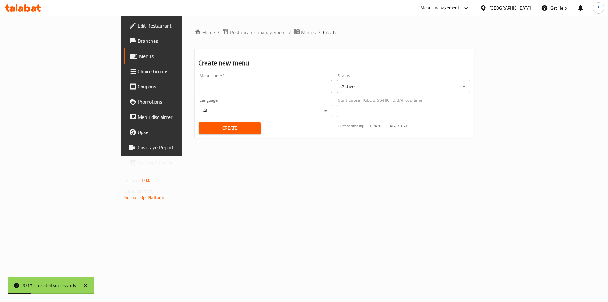
click at [243, 79] on div "Menu name   * Menu name *" at bounding box center [264, 82] width 133 height 19
click at [245, 92] on input "text" at bounding box center [264, 86] width 133 height 13
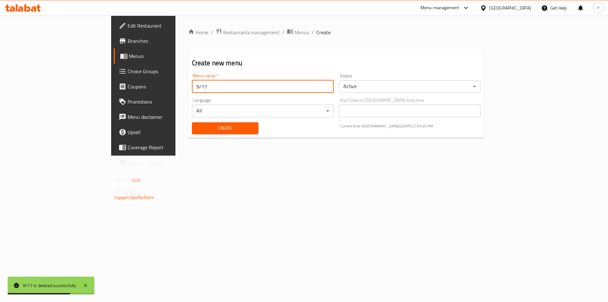
type input "9/17"
click at [192, 122] on button "Create" at bounding box center [225, 128] width 66 height 12
click at [189, 93] on div "Menu name   * Menu name *" at bounding box center [262, 83] width 147 height 24
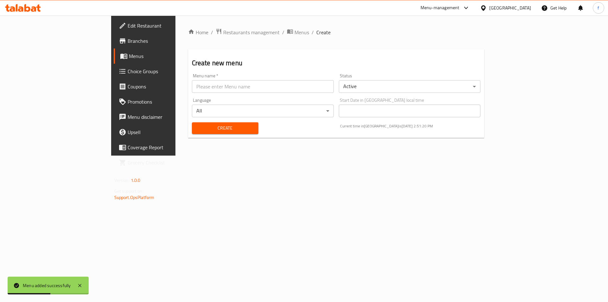
click at [192, 91] on input "text" at bounding box center [263, 86] width 142 height 13
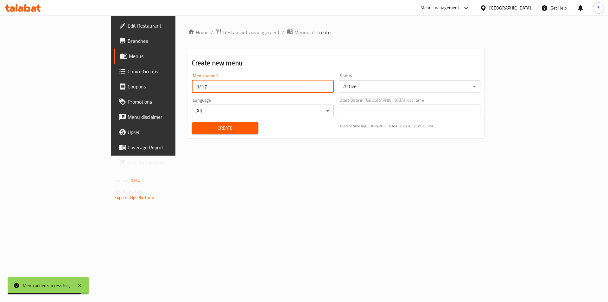
type input "9/17"
click at [220, 131] on span "Create" at bounding box center [225, 128] width 56 height 8
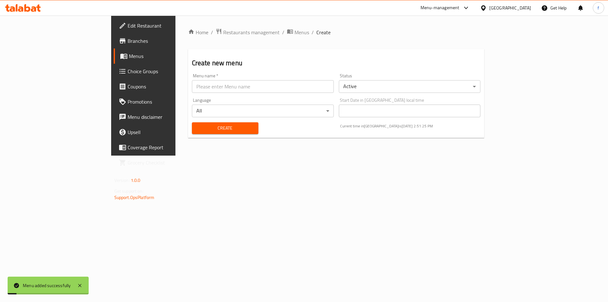
click at [206, 155] on div "Home / Restaurants management / Menus / Create Create new menu Menu name   * Me…" at bounding box center [336, 86] width 322 height 140
click at [129, 53] on span "Menus" at bounding box center [168, 56] width 79 height 8
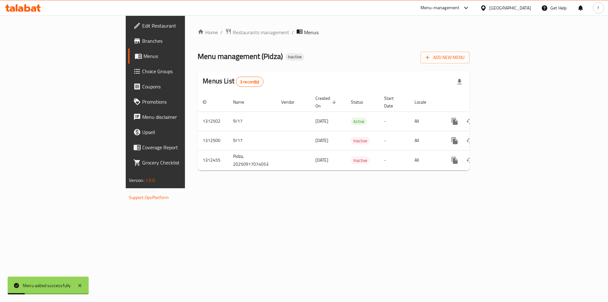
click at [143, 53] on span "Menus" at bounding box center [182, 56] width 79 height 8
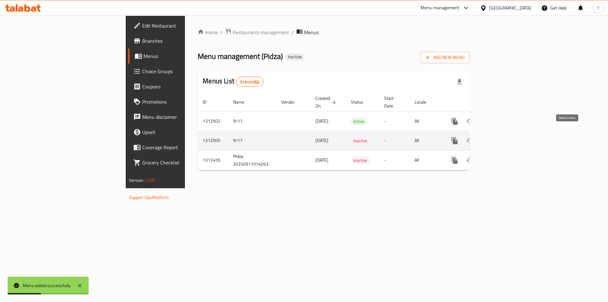
click at [487, 138] on icon "enhanced table" at bounding box center [485, 141] width 4 height 6
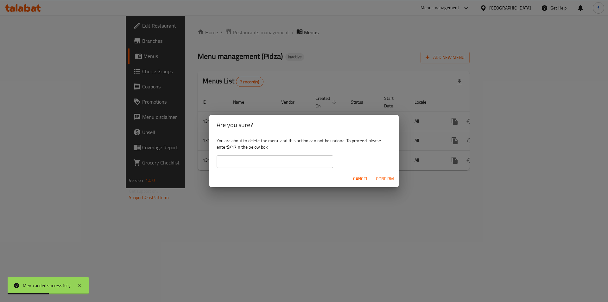
click at [294, 165] on input "text" at bounding box center [275, 161] width 116 height 13
type input "9/17"
click at [394, 180] on button "Confirm" at bounding box center [384, 179] width 23 height 12
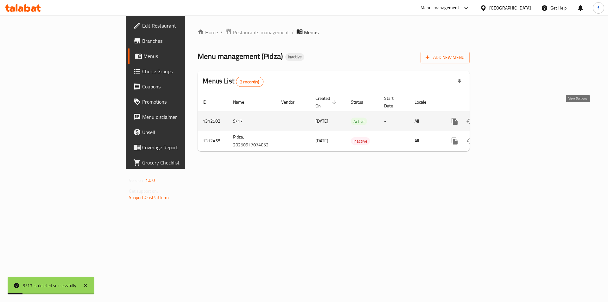
click at [504, 117] on icon "enhanced table" at bounding box center [500, 121] width 8 height 8
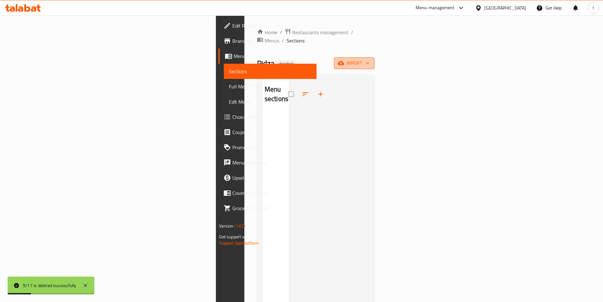
click at [374, 59] on button "import" at bounding box center [354, 63] width 41 height 12
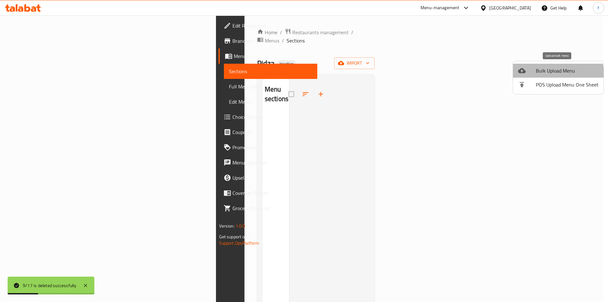
click at [557, 73] on span "Bulk Upload Menu" at bounding box center [567, 71] width 63 height 8
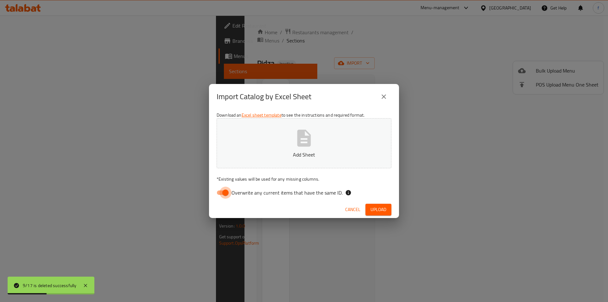
click at [216, 194] on input "Overwrite any current items that have the same ID." at bounding box center [225, 192] width 36 height 12
checkbox input "false"
drag, startPoint x: 387, startPoint y: 211, endPoint x: 379, endPoint y: 213, distance: 8.3
click at [387, 213] on button "Upload" at bounding box center [378, 210] width 26 height 12
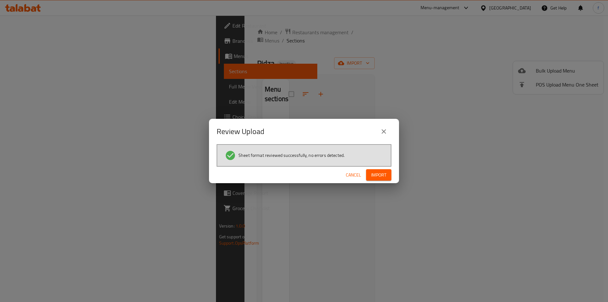
click at [379, 176] on span "Import" at bounding box center [378, 175] width 15 height 8
click at [400, 69] on div "Review Upload Sheet format reviewed successfully, no errors detected. Cancel" at bounding box center [304, 151] width 608 height 302
click at [384, 173] on span "button" at bounding box center [381, 175] width 10 height 6
click at [384, 173] on icon "button" at bounding box center [381, 175] width 6 height 6
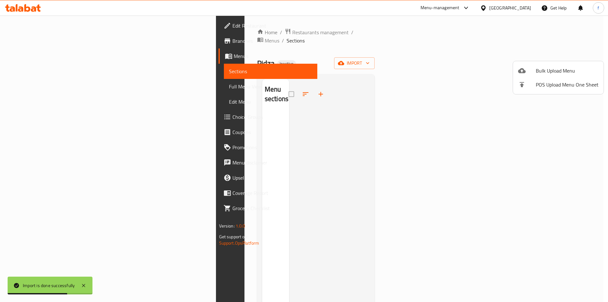
click at [38, 68] on div at bounding box center [304, 151] width 608 height 302
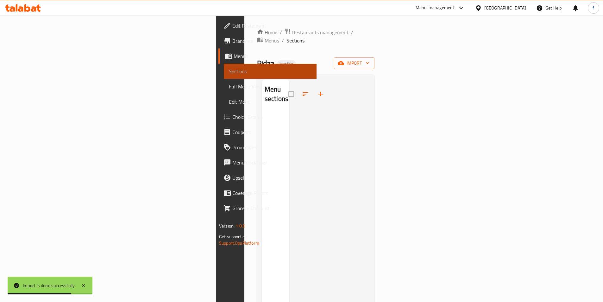
click at [229, 68] on span "Sections" at bounding box center [270, 71] width 83 height 8
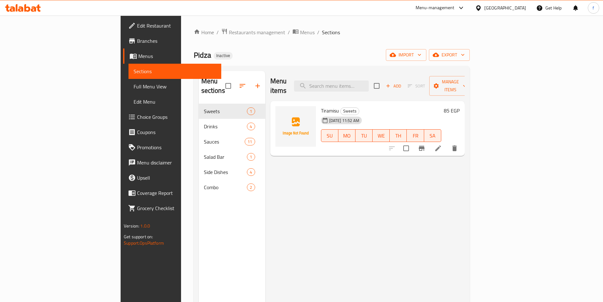
click at [134, 86] on span "Full Menu View" at bounding box center [175, 87] width 83 height 8
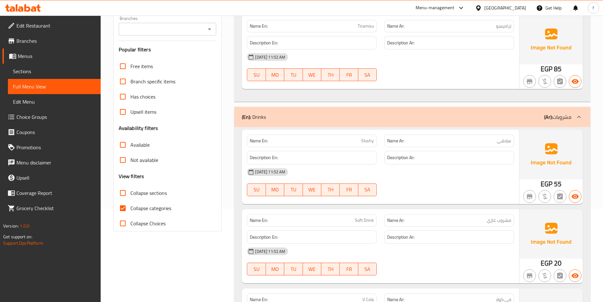
scroll to position [158, 0]
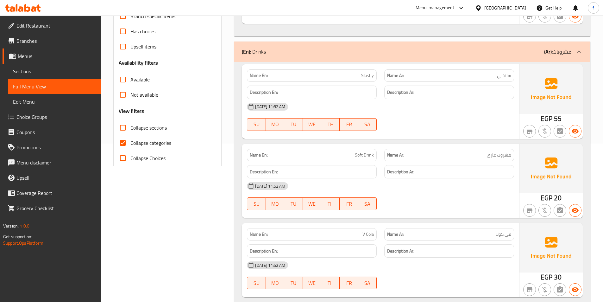
click at [127, 148] on input "Collapse categories" at bounding box center [122, 142] width 15 height 15
checkbox input "false"
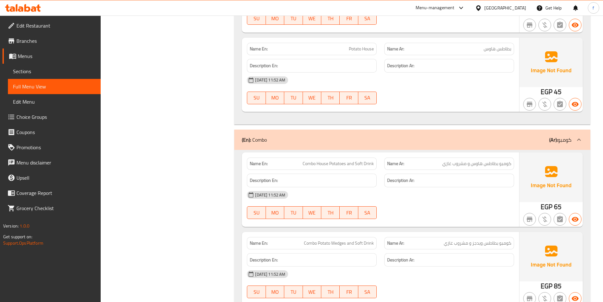
scroll to position [2387, 0]
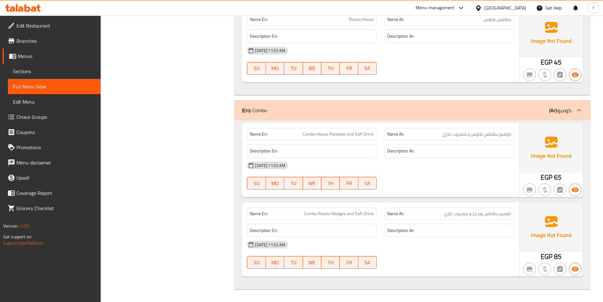
click at [314, 134] on span "Combo House Potatoes and Soft Drink" at bounding box center [338, 134] width 71 height 7
click at [324, 135] on span "Combo House Potatoes and Soft Drink" at bounding box center [338, 134] width 71 height 7
drag, startPoint x: 324, startPoint y: 135, endPoint x: 334, endPoint y: 135, distance: 10.4
click at [324, 135] on span "Combo House Potatoes and Soft Drink" at bounding box center [338, 134] width 71 height 7
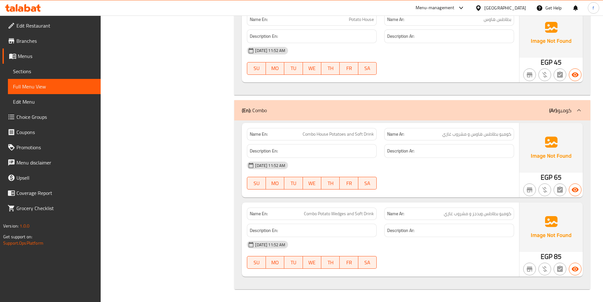
click at [334, 134] on span "Combo House Potatoes and Soft Drink" at bounding box center [338, 134] width 71 height 7
click at [355, 135] on span "Combo House Potatoes and Soft Drink" at bounding box center [338, 134] width 71 height 7
drag, startPoint x: 355, startPoint y: 135, endPoint x: 367, endPoint y: 135, distance: 12.0
click at [355, 135] on span "Combo House Potatoes and Soft Drink" at bounding box center [338, 134] width 71 height 7
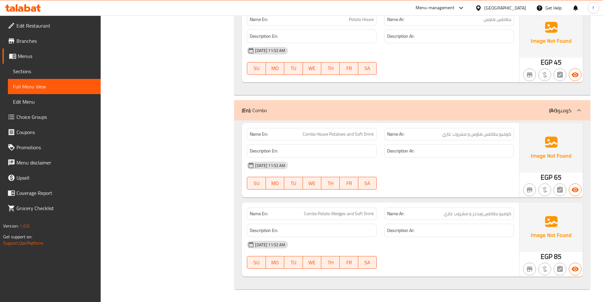
click at [368, 135] on span "Combo House Potatoes and Soft Drink" at bounding box center [338, 134] width 71 height 7
click at [368, 136] on span "Combo House Potatoes and Soft Drink" at bounding box center [338, 134] width 71 height 7
click at [328, 212] on span "Combo Potato Wedges and Soft Drink" at bounding box center [339, 213] width 70 height 7
drag, startPoint x: 329, startPoint y: 212, endPoint x: 336, endPoint y: 213, distance: 8.0
click at [329, 212] on span "Combo Potato Wedges and Soft Drink" at bounding box center [339, 213] width 70 height 7
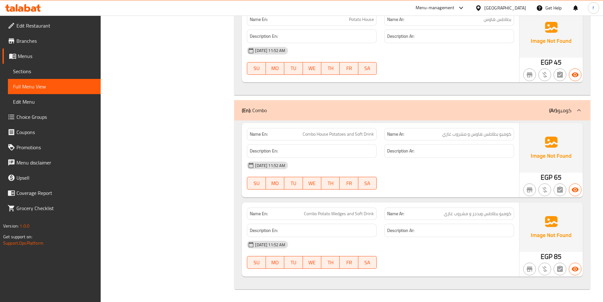
click at [336, 213] on span "Combo Potato Wedges and Soft Drink" at bounding box center [339, 213] width 70 height 7
click at [337, 213] on span "Combo Potato Wedges and Soft Drink" at bounding box center [339, 213] width 70 height 7
click at [317, 214] on span "Combo Potato Wedges and Soft Drink" at bounding box center [339, 213] width 70 height 7
click at [368, 212] on span "Combo Potato Wedges and Soft Drink" at bounding box center [339, 213] width 70 height 7
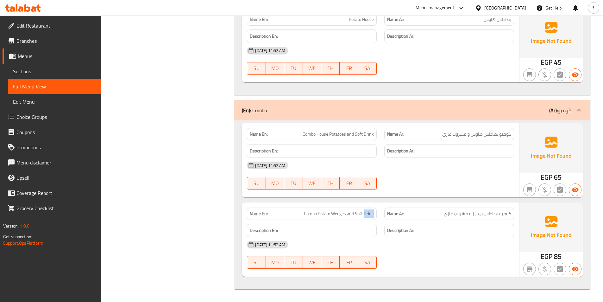
click at [368, 212] on span "Combo Potato Wedges and Soft Drink" at bounding box center [339, 213] width 70 height 7
click at [354, 213] on span "Combo Potato Wedges and Soft Drink" at bounding box center [339, 213] width 70 height 7
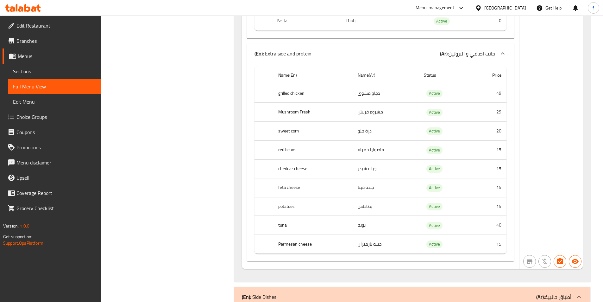
scroll to position [1786, 0]
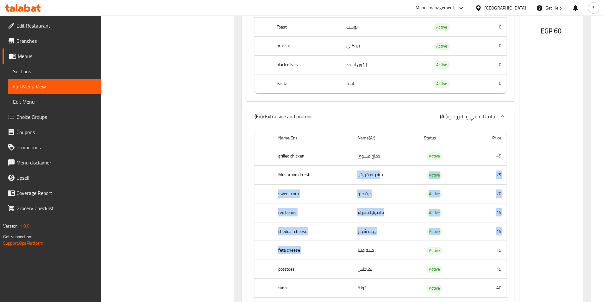
drag, startPoint x: 376, startPoint y: 213, endPoint x: 359, endPoint y: 139, distance: 76.7
click at [366, 163] on tbody "grilled chicken دجاج مشوي Active 49 Mushroom Fresh مشروم فريش Active 29 sweet c…" at bounding box center [381, 232] width 252 height 170
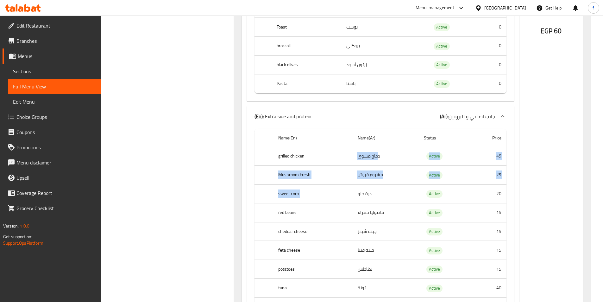
drag, startPoint x: 382, startPoint y: 214, endPoint x: 389, endPoint y: 172, distance: 42.0
click at [383, 208] on tbody "grilled chicken دجاج مشوي Active 49 Mushroom Fresh مشروم فريش Active 29 sweet c…" at bounding box center [381, 232] width 252 height 170
click at [381, 178] on td "مشروم فريش" at bounding box center [386, 175] width 66 height 19
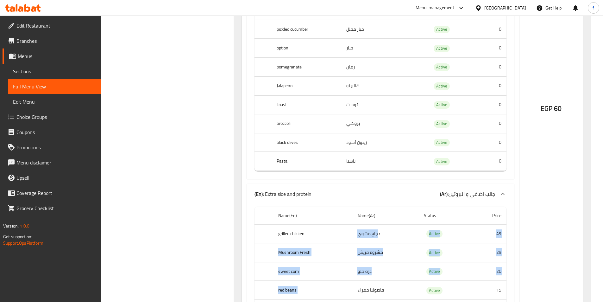
scroll to position [1754, 0]
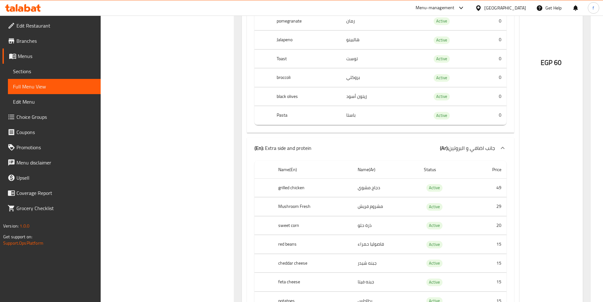
click at [407, 182] on td "دجاج مشوي" at bounding box center [386, 187] width 66 height 19
click at [284, 190] on th "grilled chicken" at bounding box center [312, 187] width 79 height 19
click at [283, 190] on th "grilled chicken" at bounding box center [312, 187] width 79 height 19
drag, startPoint x: 283, startPoint y: 190, endPoint x: 267, endPoint y: 192, distance: 15.6
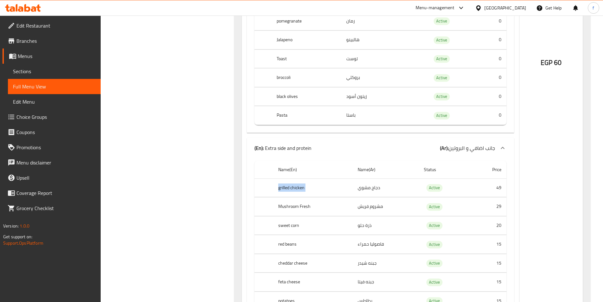
click at [283, 190] on th "grilled chicken" at bounding box center [312, 187] width 79 height 19
click at [259, 190] on td "choices table" at bounding box center [264, 187] width 18 height 19
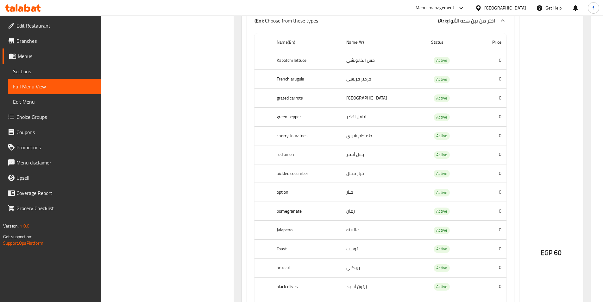
scroll to position [1501, 0]
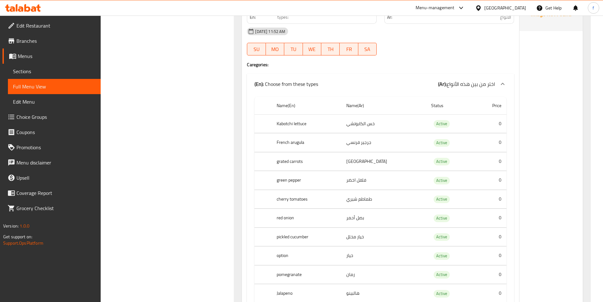
click at [304, 123] on th "Kabotchi lettuce" at bounding box center [307, 123] width 70 height 19
click at [290, 125] on th "Kabotchi lettuce" at bounding box center [307, 123] width 70 height 19
click at [301, 123] on th "Kabotchi lettuce" at bounding box center [307, 123] width 70 height 19
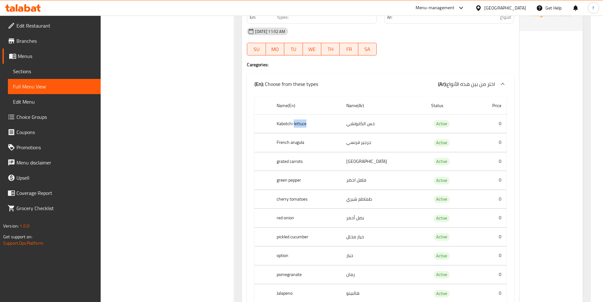
click at [301, 123] on th "Kabotchi lettuce" at bounding box center [307, 123] width 70 height 19
click at [284, 142] on th "French arugula" at bounding box center [307, 142] width 70 height 19
drag, startPoint x: 284, startPoint y: 142, endPoint x: 298, endPoint y: 142, distance: 14.3
click at [285, 142] on th "French arugula" at bounding box center [307, 142] width 70 height 19
click at [298, 142] on th "French arugula" at bounding box center [307, 142] width 70 height 19
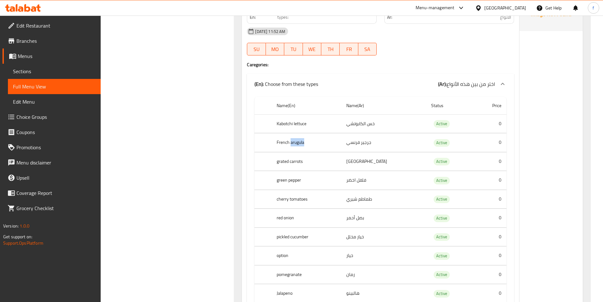
click at [298, 142] on th "French arugula" at bounding box center [307, 142] width 70 height 19
click at [287, 138] on th "French arugula" at bounding box center [307, 142] width 70 height 19
click at [299, 142] on th "French arugula" at bounding box center [307, 142] width 70 height 19
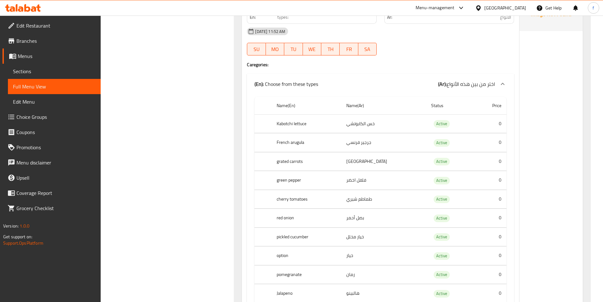
click at [283, 163] on th "grated carrots" at bounding box center [307, 161] width 70 height 19
click at [295, 162] on th "grated carrots" at bounding box center [307, 161] width 70 height 19
click at [361, 159] on td "[GEOGRAPHIC_DATA]" at bounding box center [383, 161] width 85 height 19
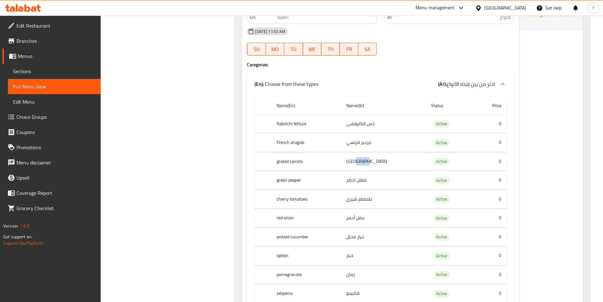
click at [361, 159] on td "[GEOGRAPHIC_DATA]" at bounding box center [383, 161] width 85 height 19
drag, startPoint x: 361, startPoint y: 159, endPoint x: 383, endPoint y: 173, distance: 26.3
click at [363, 163] on td "[GEOGRAPHIC_DATA]" at bounding box center [383, 161] width 85 height 19
click at [362, 163] on td "[GEOGRAPHIC_DATA]" at bounding box center [383, 161] width 85 height 19
click at [362, 162] on td "[GEOGRAPHIC_DATA]" at bounding box center [383, 161] width 85 height 19
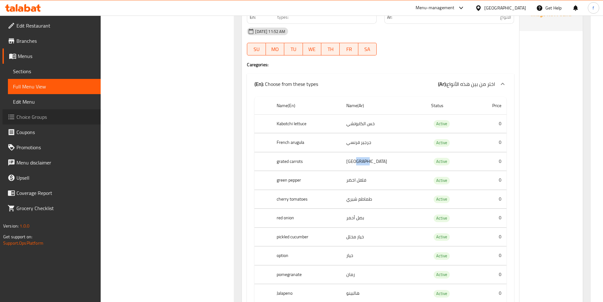
click at [32, 116] on span "Choice Groups" at bounding box center [55, 117] width 79 height 8
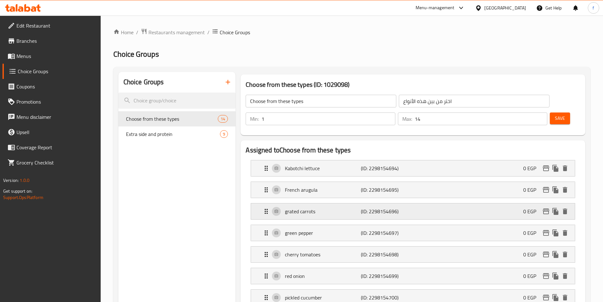
click at [313, 207] on p "grated carrots" at bounding box center [323, 211] width 76 height 8
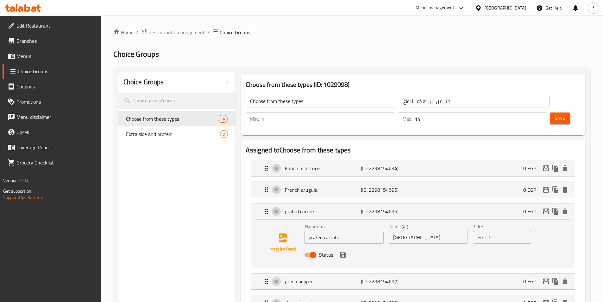
click at [320, 231] on input "grated carrots" at bounding box center [343, 237] width 79 height 13
paste input "Shredded"
click at [346, 251] on icon "save" at bounding box center [343, 255] width 8 height 8
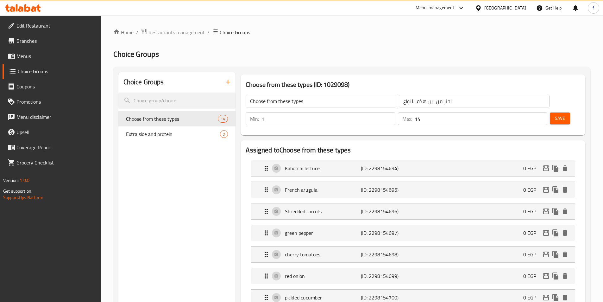
type input "Shredded carrots"
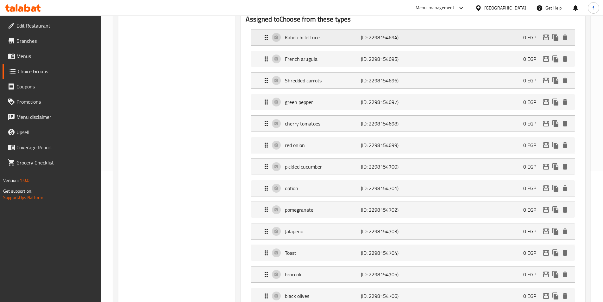
scroll to position [32, 0]
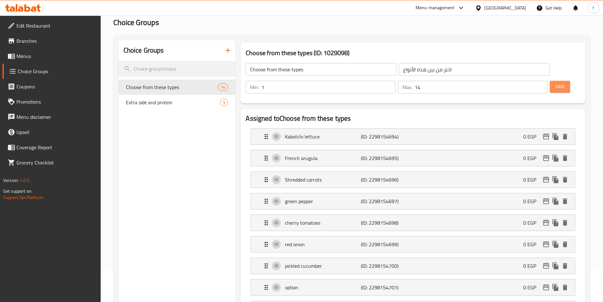
click at [555, 81] on button "Save" at bounding box center [560, 87] width 20 height 12
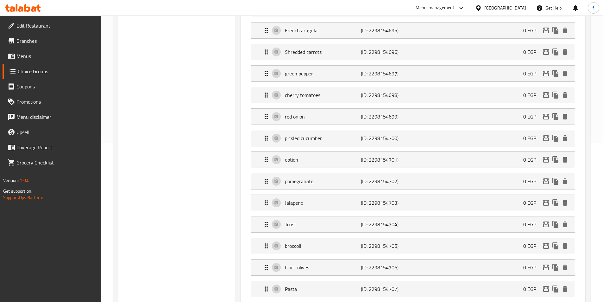
scroll to position [95, 0]
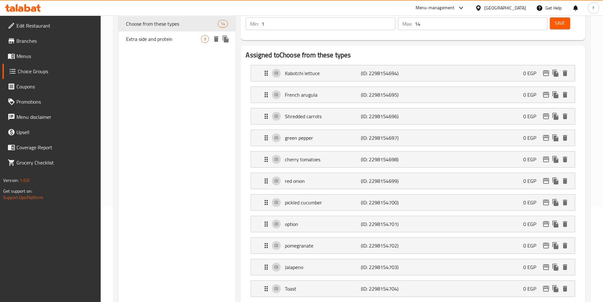
click at [188, 39] on span "Extra side and protein" at bounding box center [163, 39] width 75 height 8
type input "Extra side and protein"
type input "جانب اضافي و البروتين"
type input "0"
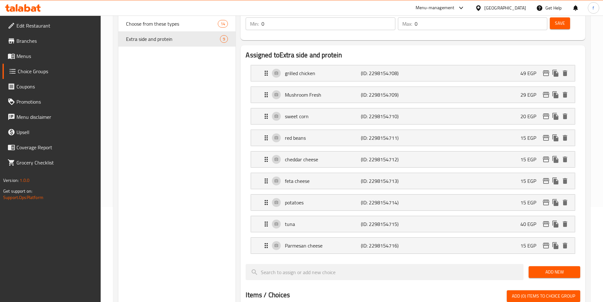
click at [31, 55] on span "Menus" at bounding box center [55, 56] width 79 height 8
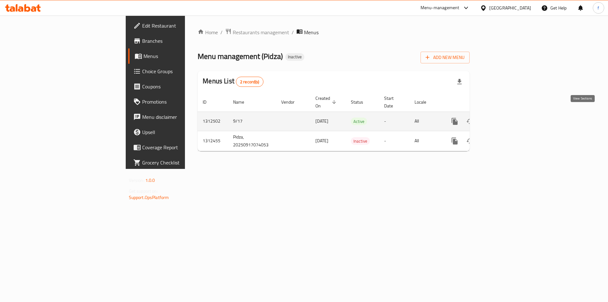
click at [508, 114] on link "enhanced table" at bounding box center [500, 121] width 15 height 15
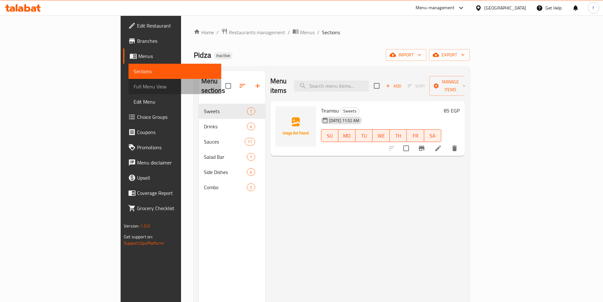
click at [134, 87] on span "Full Menu View" at bounding box center [175, 87] width 83 height 8
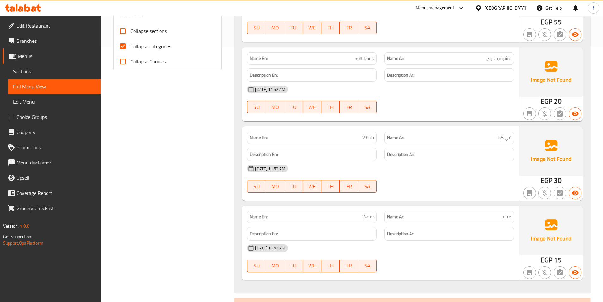
scroll to position [253, 0]
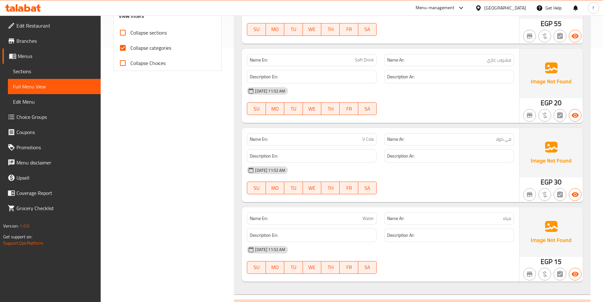
click at [123, 47] on input "Collapse categories" at bounding box center [122, 47] width 15 height 15
checkbox input "false"
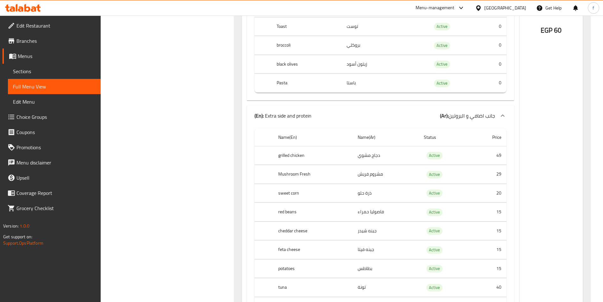
scroll to position [1709, 0]
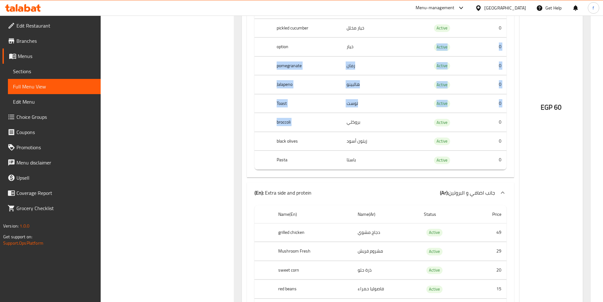
drag, startPoint x: 421, startPoint y: 87, endPoint x: 415, endPoint y: 129, distance: 41.9
click at [415, 129] on tbody "Kabotchi lettuce خس الكابوتشي Active 0 French arugula جرجير فرنسي Active 0 Shre…" at bounding box center [381, 38] width 252 height 264
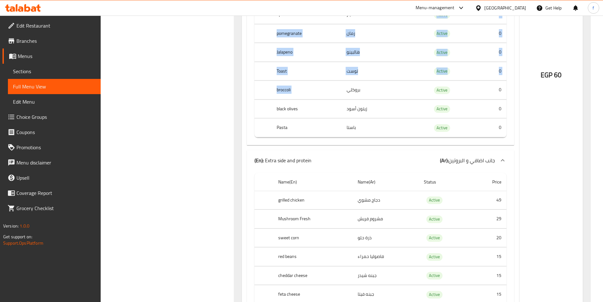
scroll to position [1836, 0]
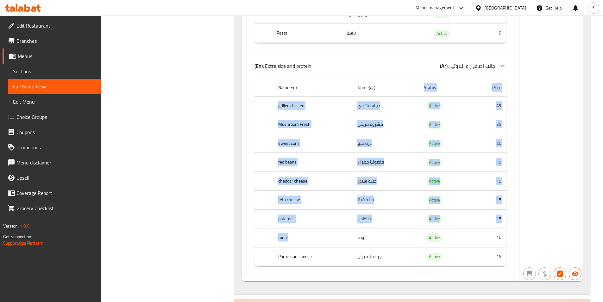
drag, startPoint x: 375, startPoint y: 94, endPoint x: 378, endPoint y: 236, distance: 142.2
click at [378, 236] on table "Name(En) Name(Ar) Status Price grilled chicken دجاج مشوي Active 49 Mushroom Fre…" at bounding box center [381, 173] width 252 height 188
drag, startPoint x: 32, startPoint y: 113, endPoint x: 110, endPoint y: 112, distance: 78.5
click at [32, 113] on span "Choice Groups" at bounding box center [55, 117] width 79 height 8
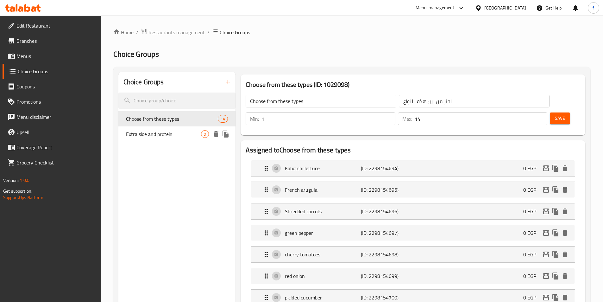
click at [138, 132] on span "Extra side and protein" at bounding box center [163, 134] width 75 height 8
type input "Extra side and protein"
type input "جانب اضافي و البروتين"
type input "0"
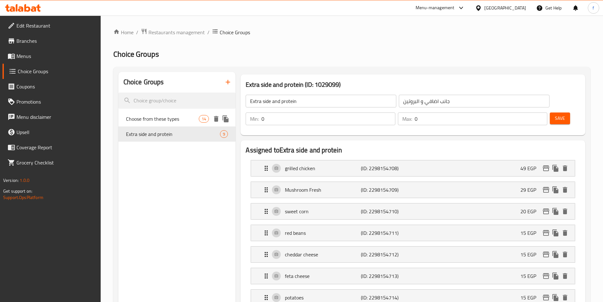
click at [170, 118] on span "Choose from these types" at bounding box center [162, 119] width 73 height 8
type input "Choose from these types"
type input "اختر من بين هذه الأنواع"
type input "1"
type input "14"
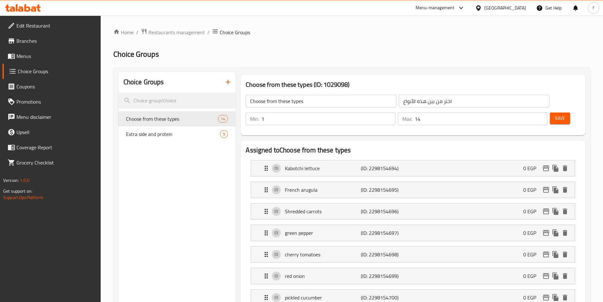
click at [48, 59] on span "Menus" at bounding box center [55, 56] width 79 height 8
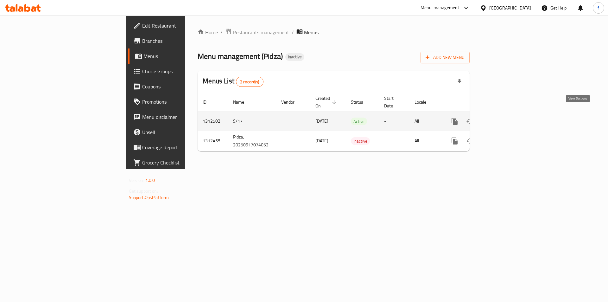
click at [504, 117] on icon "enhanced table" at bounding box center [500, 121] width 8 height 8
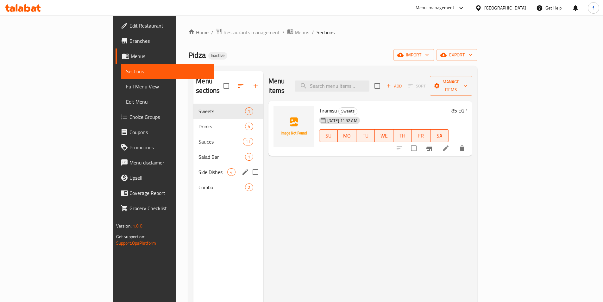
click at [198, 153] on span "Salad Bar" at bounding box center [221, 157] width 47 height 8
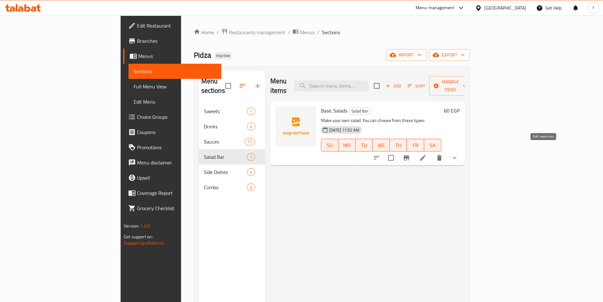
click at [427, 154] on icon at bounding box center [423, 158] width 8 height 8
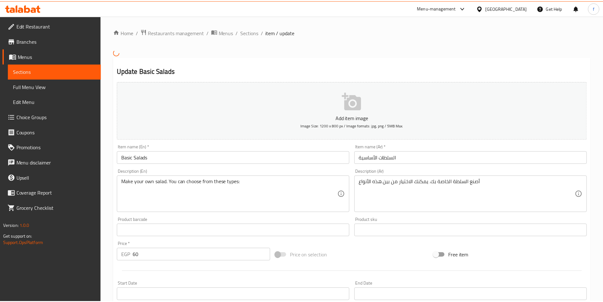
scroll to position [178, 0]
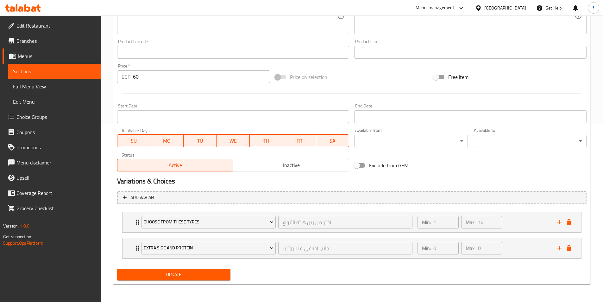
click at [122, 223] on li "Choose from these types اختر من بين هذه الأنواع ​ Min: 1 ​ Max: 14 ​ Kabotchi l…" at bounding box center [351, 222] width 469 height 26
click at [124, 224] on div "Choose from these types اختر من بين هذه الأنواع ​ Min: 1 ​ Max: 14 ​" at bounding box center [352, 222] width 459 height 20
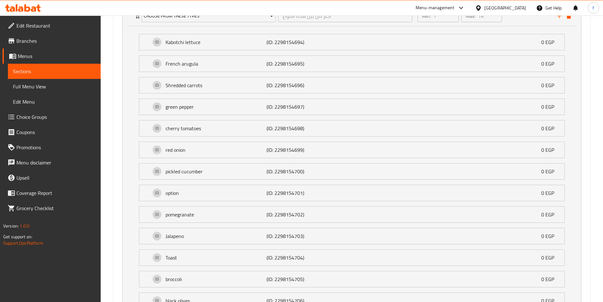
scroll to position [302, 0]
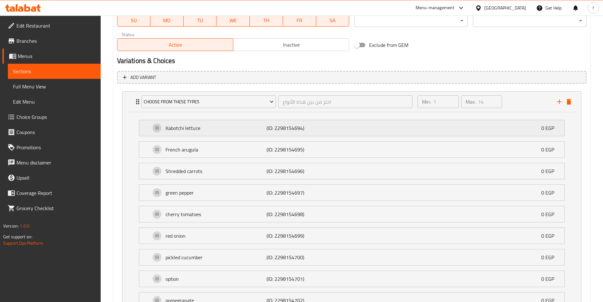
click at [146, 126] on div "Kabotchi lettuce (ID: 2298154694) 0 EGP" at bounding box center [351, 128] width 425 height 16
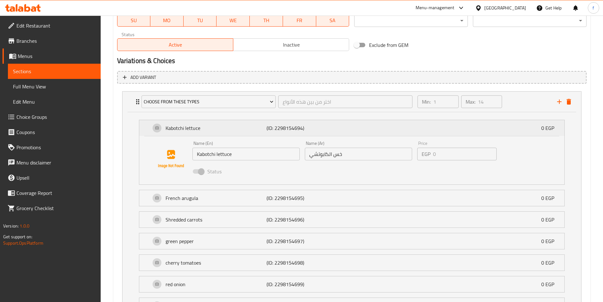
click at [145, 126] on div "Kabotchi lettuce (ID: 2298154694) 0 EGP" at bounding box center [351, 128] width 425 height 16
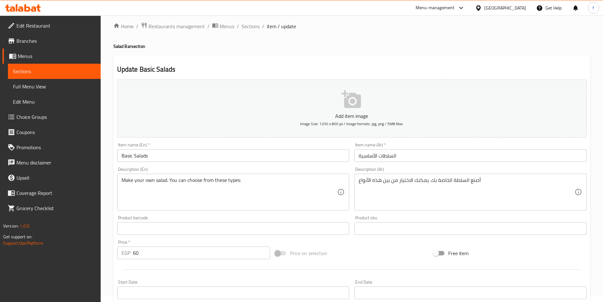
scroll to position [0, 0]
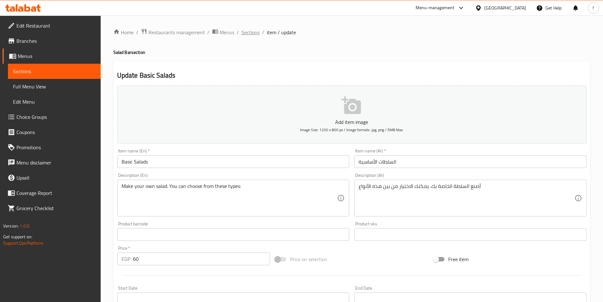
click at [246, 32] on span "Sections" at bounding box center [251, 32] width 18 height 8
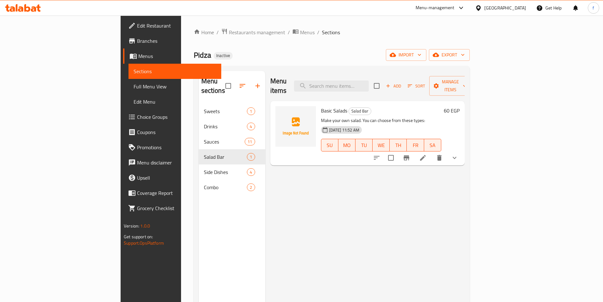
click at [129, 82] on link "Full Menu View" at bounding box center [175, 86] width 93 height 15
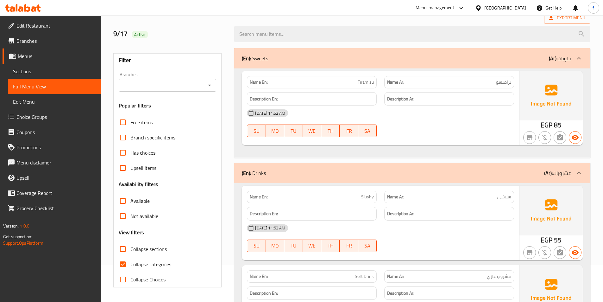
scroll to position [127, 0]
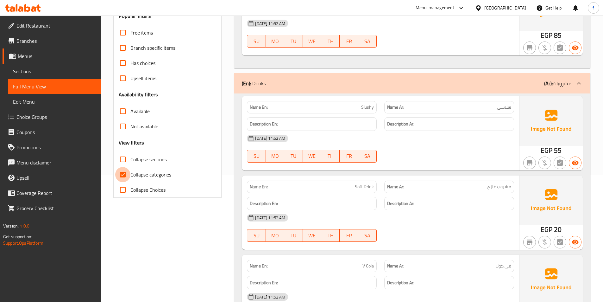
click at [125, 175] on input "Collapse categories" at bounding box center [122, 174] width 15 height 15
checkbox input "false"
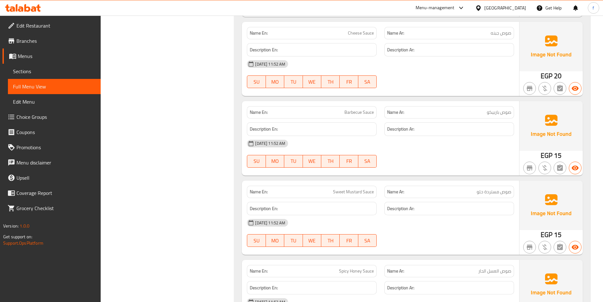
scroll to position [633, 0]
click at [342, 109] on div "Name En: Barbecue Sauce" at bounding box center [312, 111] width 130 height 12
click at [342, 110] on p "Name En: Barbecue Sauce" at bounding box center [312, 111] width 124 height 7
click at [362, 111] on span "Barbecue Sauce" at bounding box center [358, 111] width 29 height 7
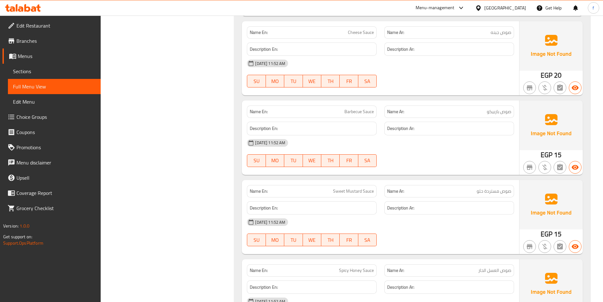
click at [356, 112] on span "Barbecue Sauce" at bounding box center [358, 111] width 29 height 7
click at [493, 112] on span "صوص العسل الحار" at bounding box center [494, 112] width 33 height 7
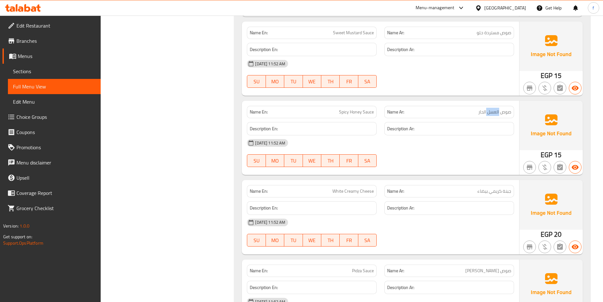
click at [493, 112] on span "صوص العسل الحار" at bounding box center [494, 112] width 33 height 7
click at [350, 110] on span "Spicy Honey Sauce" at bounding box center [356, 112] width 35 height 7
click at [350, 109] on span "Spicy Honey Sauce" at bounding box center [356, 112] width 35 height 7
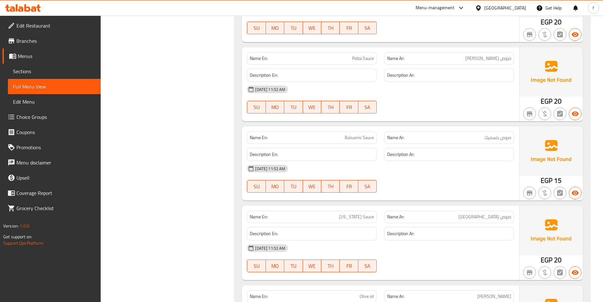
scroll to position [1108, 0]
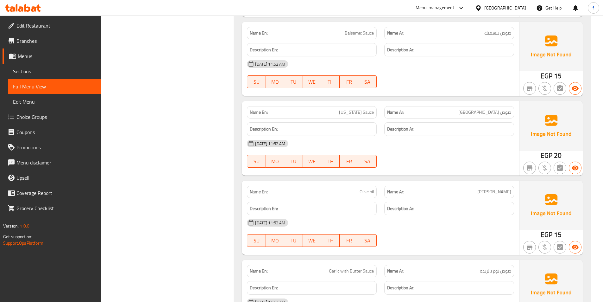
click at [357, 113] on span "[US_STATE] Sauce" at bounding box center [356, 112] width 35 height 7
click at [357, 112] on span "[US_STATE] Sauce" at bounding box center [356, 112] width 35 height 7
click at [358, 115] on span "[US_STATE] Sauce" at bounding box center [356, 112] width 35 height 7
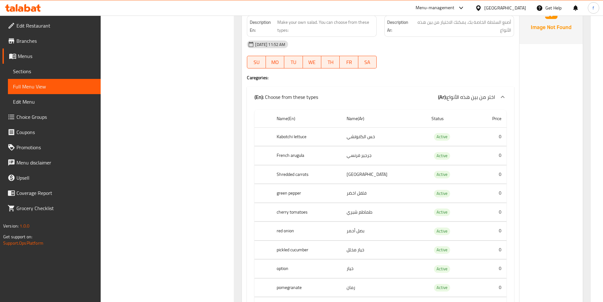
scroll to position [1393, 0]
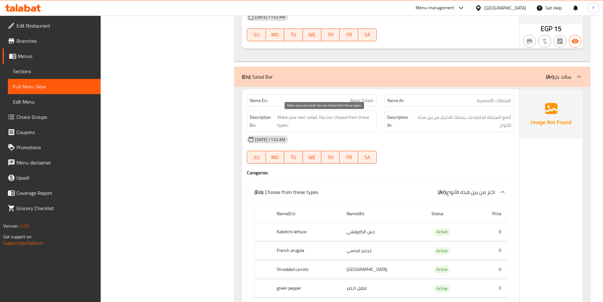
click at [287, 116] on span "Make your own salad. You can choose from these types:" at bounding box center [325, 121] width 97 height 16
click at [290, 118] on span "Make your own salad. You can choose from these types:" at bounding box center [325, 121] width 97 height 16
click at [303, 118] on span "Make your own salad. You can choose from these types:" at bounding box center [325, 121] width 97 height 16
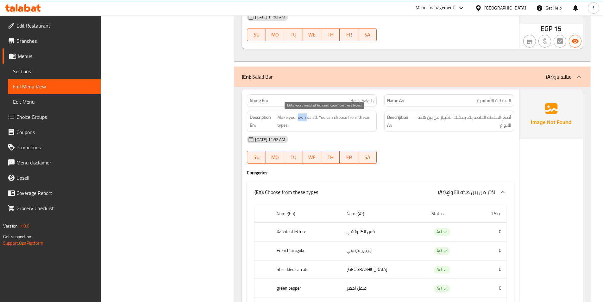
click at [303, 118] on span "Make your own salad. You can choose from these types:" at bounding box center [325, 121] width 97 height 16
click at [314, 117] on span "Make your own salad. You can choose from these types:" at bounding box center [325, 121] width 97 height 16
click at [322, 115] on span "Make your own salad. You can choose from these types:" at bounding box center [325, 121] width 97 height 16
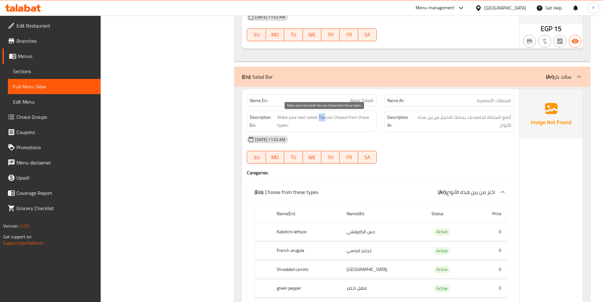
click at [326, 118] on span "Make your own salad. You can choose from these types:" at bounding box center [325, 121] width 97 height 16
drag, startPoint x: 326, startPoint y: 118, endPoint x: 336, endPoint y: 116, distance: 10.4
click at [326, 118] on span "Make your own salad. You can choose from these types:" at bounding box center [325, 121] width 97 height 16
click at [339, 115] on span "Make your own salad. You can choose from these types:" at bounding box center [325, 121] width 97 height 16
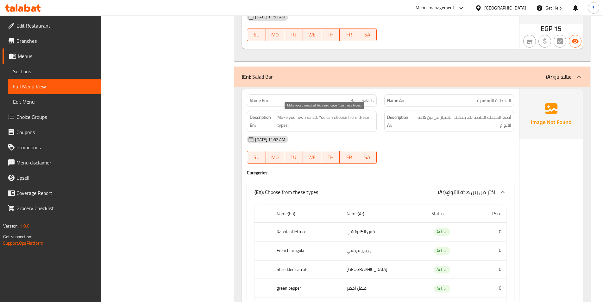
click at [357, 117] on span "Make your own salad. You can choose from these types:" at bounding box center [325, 121] width 97 height 16
click at [358, 117] on span "Make your own salad. You can choose from these types:" at bounding box center [325, 121] width 97 height 16
click at [349, 116] on span "Make your own salad. You can choose from these types:" at bounding box center [325, 121] width 97 height 16
click at [350, 116] on span "Make your own salad. You can choose from these types:" at bounding box center [325, 121] width 97 height 16
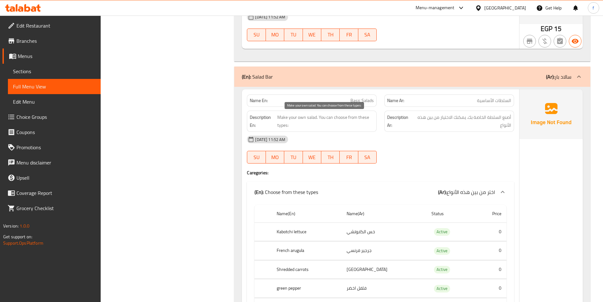
click at [281, 126] on span "Make your own salad. You can choose from these types:" at bounding box center [325, 121] width 97 height 16
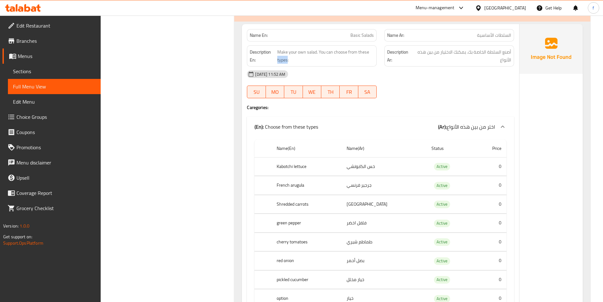
scroll to position [1519, 0]
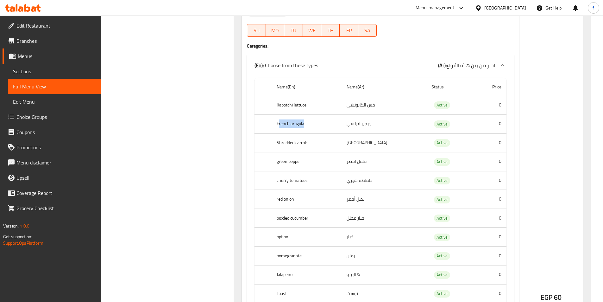
drag, startPoint x: 280, startPoint y: 128, endPoint x: 313, endPoint y: 128, distance: 33.6
click at [313, 128] on th "French arugula" at bounding box center [307, 124] width 70 height 19
drag, startPoint x: 298, startPoint y: 142, endPoint x: 320, endPoint y: 142, distance: 21.5
click at [316, 142] on tr "Shredded carrots جزر مبشور Active 0" at bounding box center [381, 142] width 252 height 19
drag, startPoint x: 286, startPoint y: 160, endPoint x: 311, endPoint y: 162, distance: 24.7
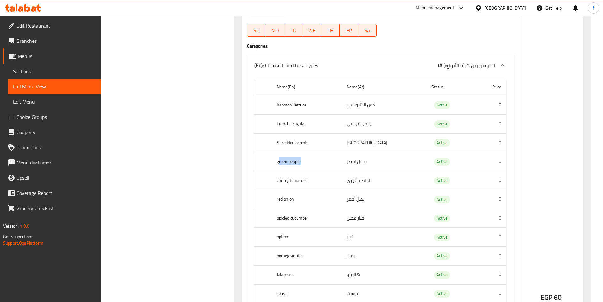
click at [311, 162] on th "green pepper" at bounding box center [307, 161] width 70 height 19
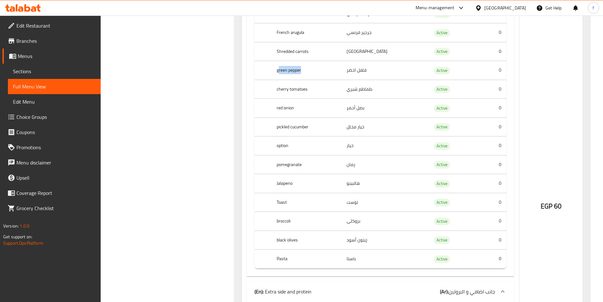
scroll to position [1614, 0]
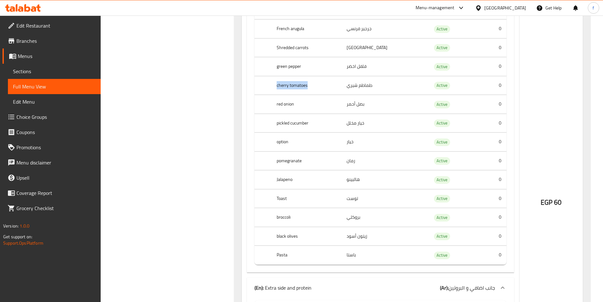
drag, startPoint x: 275, startPoint y: 85, endPoint x: 345, endPoint y: 87, distance: 69.4
click at [342, 87] on th "cherry tomatoes" at bounding box center [307, 85] width 70 height 19
drag, startPoint x: 278, startPoint y: 101, endPoint x: 312, endPoint y: 112, distance: 36.0
click at [323, 104] on th "red onion" at bounding box center [307, 104] width 70 height 19
drag, startPoint x: 278, startPoint y: 125, endPoint x: 331, endPoint y: 126, distance: 53.2
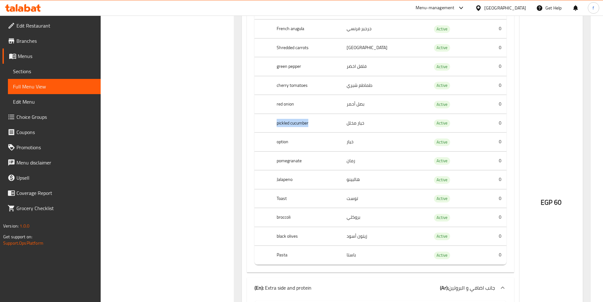
click at [331, 126] on th "pickled cucumber" at bounding box center [307, 123] width 70 height 19
click at [271, 142] on td "choices table" at bounding box center [263, 142] width 17 height 19
click at [277, 140] on th "option" at bounding box center [307, 142] width 70 height 19
click at [279, 139] on th "option" at bounding box center [307, 142] width 70 height 19
click at [360, 140] on td "خيار" at bounding box center [384, 142] width 85 height 19
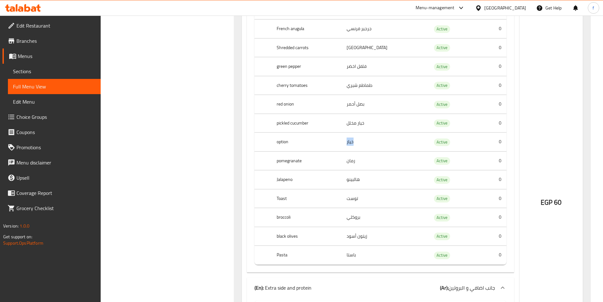
click at [360, 140] on td "خيار" at bounding box center [384, 142] width 85 height 19
copy td "خيار"
click at [283, 178] on th "Jalapeno" at bounding box center [307, 179] width 70 height 19
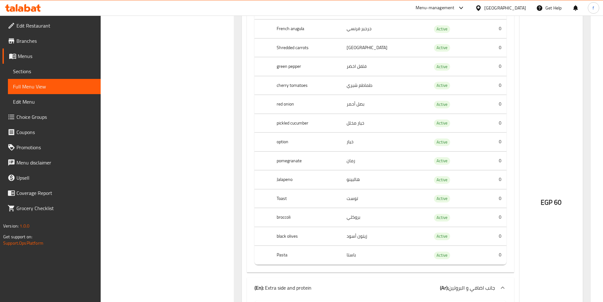
click at [285, 195] on th "Toast" at bounding box center [307, 198] width 70 height 19
click at [284, 195] on th "Toast" at bounding box center [307, 198] width 70 height 19
drag, startPoint x: 281, startPoint y: 210, endPoint x: 284, endPoint y: 212, distance: 3.8
click at [282, 211] on th "broccoli" at bounding box center [307, 217] width 70 height 19
click at [284, 213] on th "broccoli" at bounding box center [307, 217] width 70 height 19
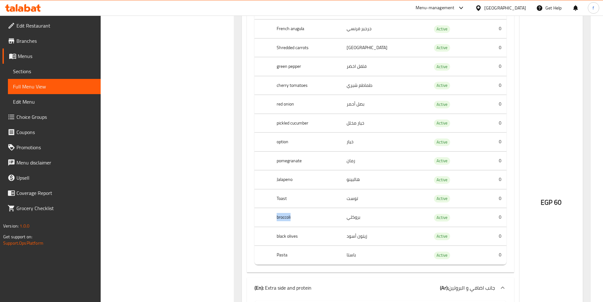
click at [285, 213] on th "broccoli" at bounding box center [307, 217] width 70 height 19
click at [284, 230] on th "black olives" at bounding box center [307, 236] width 70 height 19
click at [290, 254] on th "Pasta" at bounding box center [307, 255] width 70 height 19
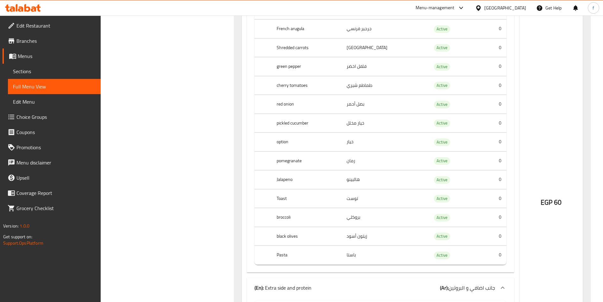
click at [290, 254] on th "Pasta" at bounding box center [307, 255] width 70 height 19
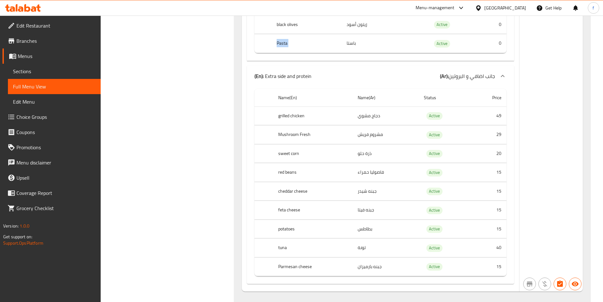
scroll to position [1836, 0]
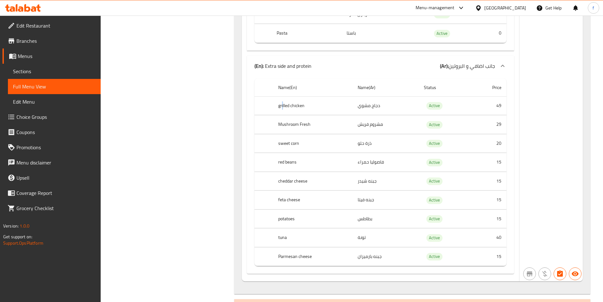
click at [283, 105] on th "grilled chicken" at bounding box center [312, 105] width 79 height 19
click at [300, 106] on th "grilled chicken" at bounding box center [312, 105] width 79 height 19
drag, startPoint x: 300, startPoint y: 106, endPoint x: 328, endPoint y: 106, distance: 27.9
click at [301, 106] on th "grilled chicken" at bounding box center [312, 105] width 79 height 19
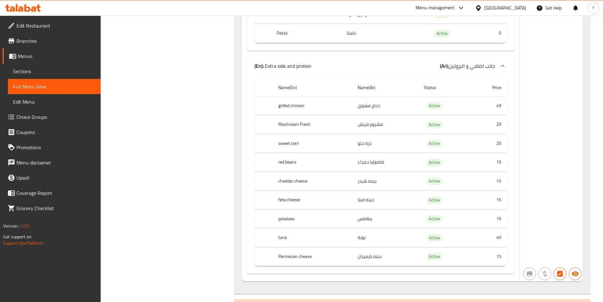
click at [282, 124] on th "Mushroom Fresh" at bounding box center [312, 124] width 79 height 19
click at [286, 124] on th "Mushroom Fresh" at bounding box center [312, 124] width 79 height 19
click at [299, 127] on th "Mushroom Fresh" at bounding box center [312, 124] width 79 height 19
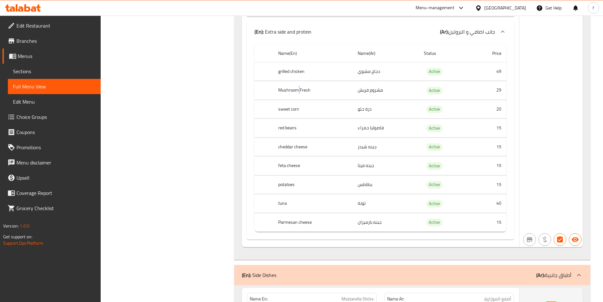
scroll to position [1931, 0]
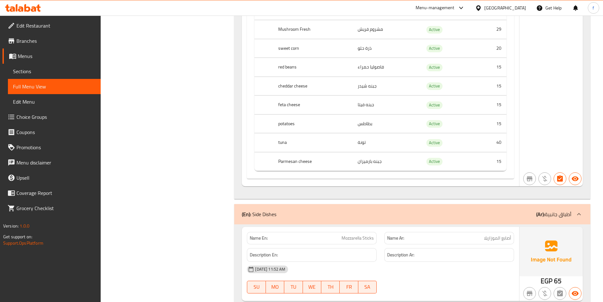
click at [282, 47] on th "sweet corn" at bounding box center [312, 48] width 79 height 19
click at [295, 52] on th "sweet corn" at bounding box center [312, 48] width 79 height 19
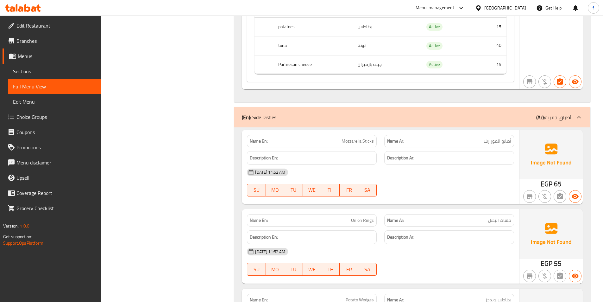
scroll to position [1899, 0]
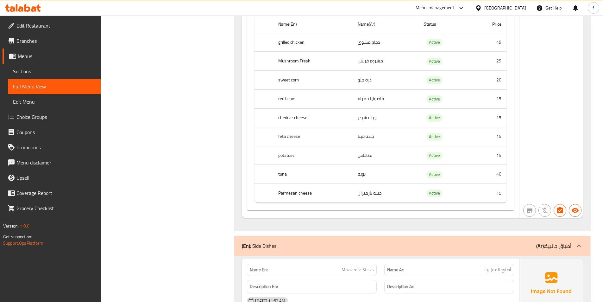
click at [279, 98] on th "red beans" at bounding box center [312, 99] width 79 height 19
drag, startPoint x: 279, startPoint y: 98, endPoint x: 283, endPoint y: 99, distance: 4.2
click at [283, 99] on th "red beans" at bounding box center [312, 99] width 79 height 19
click at [289, 97] on th "red beans" at bounding box center [312, 99] width 79 height 19
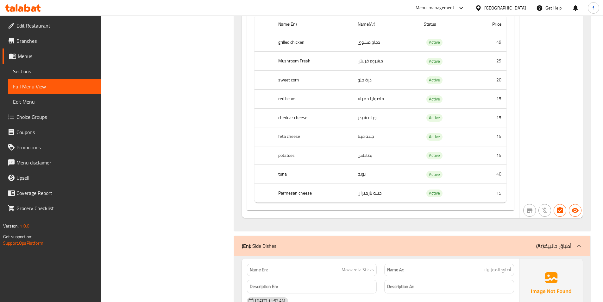
click at [284, 114] on th "cheddar cheese" at bounding box center [312, 117] width 79 height 19
click at [302, 117] on th "cheddar cheese" at bounding box center [312, 117] width 79 height 19
drag, startPoint x: 302, startPoint y: 117, endPoint x: 424, endPoint y: 122, distance: 122.3
click at [304, 117] on th "cheddar cheese" at bounding box center [312, 117] width 79 height 19
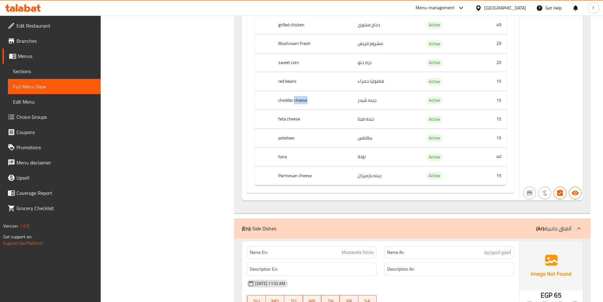
scroll to position [1931, 0]
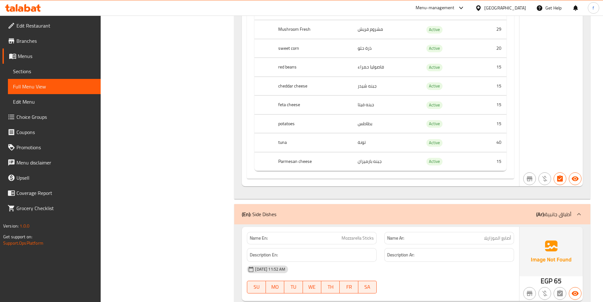
click at [281, 102] on th "feta cheese" at bounding box center [312, 105] width 79 height 19
click at [294, 104] on th "feta cheese" at bounding box center [312, 105] width 79 height 19
drag, startPoint x: 294, startPoint y: 104, endPoint x: 471, endPoint y: 109, distance: 177.7
click at [303, 105] on th "feta cheese" at bounding box center [312, 105] width 79 height 19
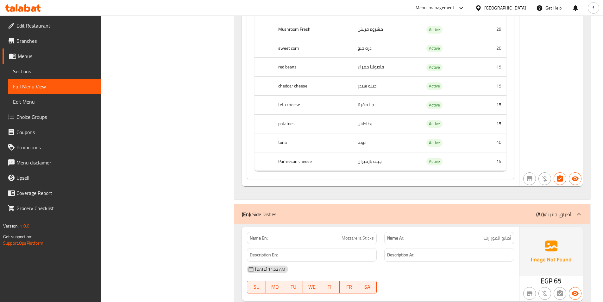
click at [282, 121] on th "potatoes" at bounding box center [312, 123] width 79 height 19
drag, startPoint x: 282, startPoint y: 121, endPoint x: 289, endPoint y: 123, distance: 7.8
click at [283, 121] on th "potatoes" at bounding box center [312, 123] width 79 height 19
click at [282, 139] on th "tuna" at bounding box center [312, 142] width 79 height 19
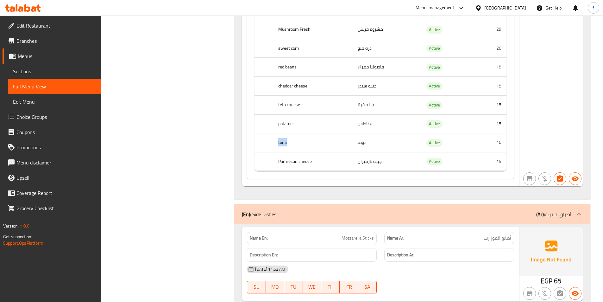
click at [282, 139] on th "tuna" at bounding box center [312, 142] width 79 height 19
click at [288, 157] on th "Parmesan cheese" at bounding box center [312, 161] width 79 height 19
click at [289, 157] on th "Parmesan cheese" at bounding box center [312, 161] width 79 height 19
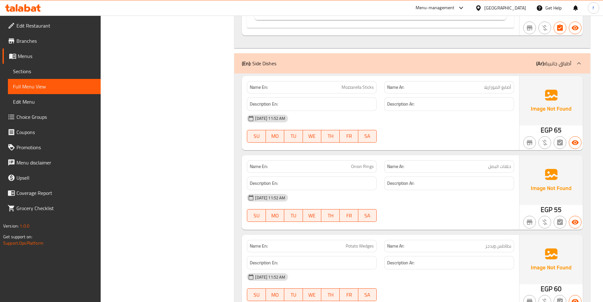
scroll to position [2089, 0]
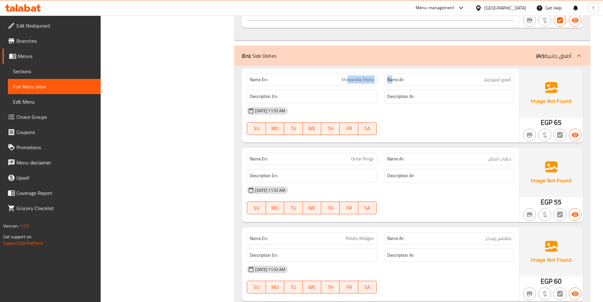
drag, startPoint x: 348, startPoint y: 80, endPoint x: 393, endPoint y: 83, distance: 45.4
click at [393, 83] on div "Name En: Mozzarella Sticks Name Ar: أصابع الموزاريلا" at bounding box center [380, 80] width 275 height 20
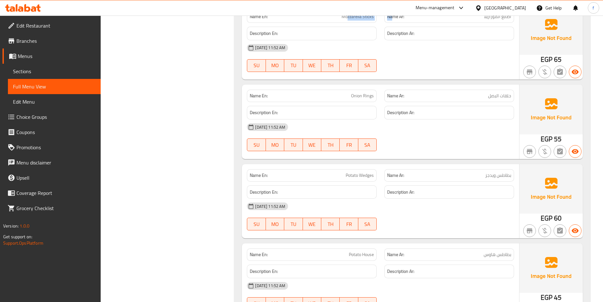
scroll to position [2153, 0]
click at [358, 96] on span "Onion Rings" at bounding box center [362, 95] width 23 height 7
click at [364, 94] on span "Onion Rings" at bounding box center [362, 95] width 23 height 7
click at [364, 93] on span "Onion Rings" at bounding box center [362, 95] width 23 height 7
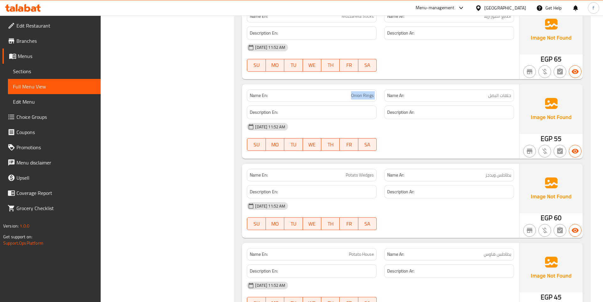
drag, startPoint x: 364, startPoint y: 93, endPoint x: 502, endPoint y: 112, distance: 139.3
click at [364, 93] on span "Onion Rings" at bounding box center [362, 95] width 23 height 7
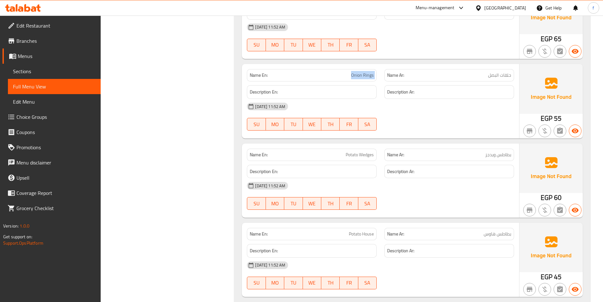
scroll to position [2184, 0]
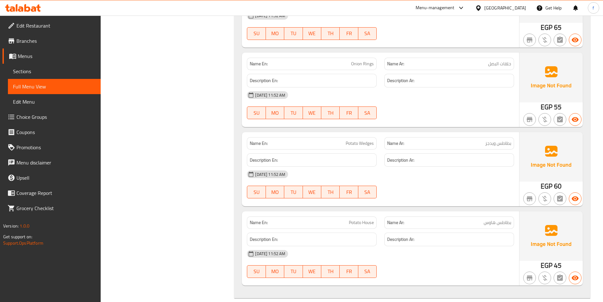
click at [347, 143] on span "Potato Wedges" at bounding box center [360, 143] width 28 height 7
click at [372, 143] on span "Potato Wedges" at bounding box center [360, 143] width 28 height 7
drag, startPoint x: 372, startPoint y: 143, endPoint x: 379, endPoint y: 145, distance: 6.8
click at [372, 143] on span "Potato Wedges" at bounding box center [360, 143] width 28 height 7
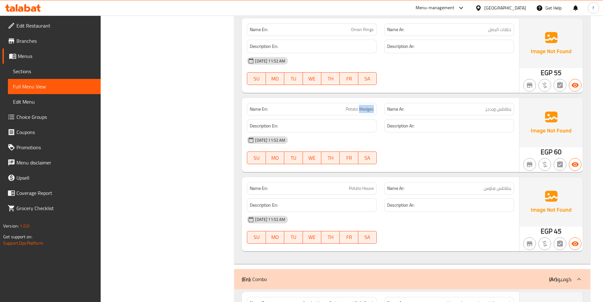
scroll to position [2279, 0]
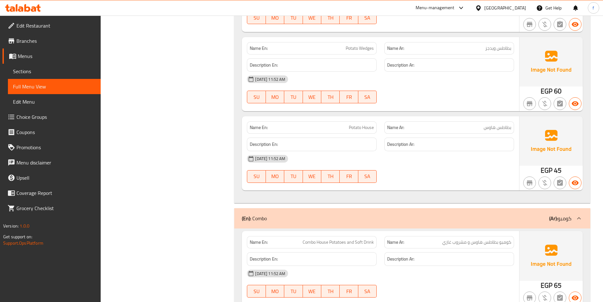
click at [354, 124] on span "Potato House" at bounding box center [361, 127] width 25 height 7
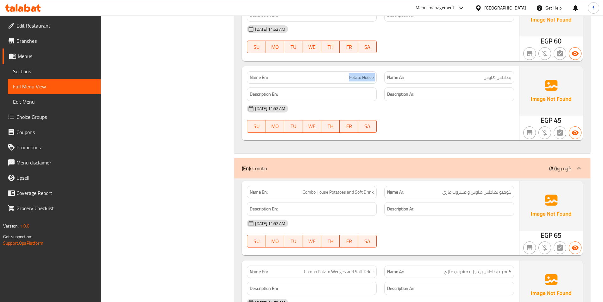
scroll to position [2387, 0]
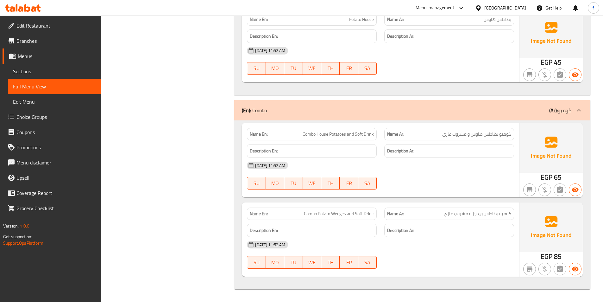
click at [332, 134] on span "Combo House Potatoes and Soft Drink" at bounding box center [338, 134] width 71 height 7
click at [323, 133] on span "Combo House Potatoes and Soft Drink" at bounding box center [338, 134] width 71 height 7
click at [303, 134] on span "Combo House Potatoes and Soft Drink" at bounding box center [338, 134] width 71 height 7
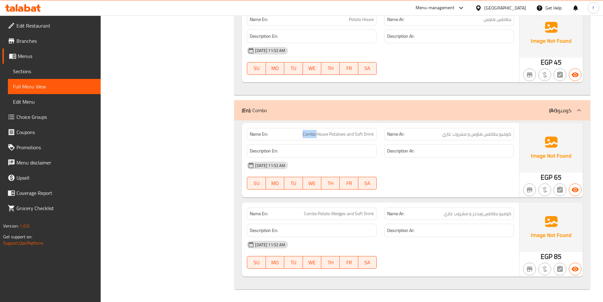
click at [303, 134] on span "Combo House Potatoes and Soft Drink" at bounding box center [338, 134] width 71 height 7
click at [362, 131] on span "Combo House Potatoes and Soft Drink" at bounding box center [338, 134] width 71 height 7
click at [365, 132] on span "Combo House Potatoes and Soft Drink" at bounding box center [338, 134] width 71 height 7
click at [312, 212] on span "Combo Potato Wedges and Soft Drink" at bounding box center [339, 213] width 70 height 7
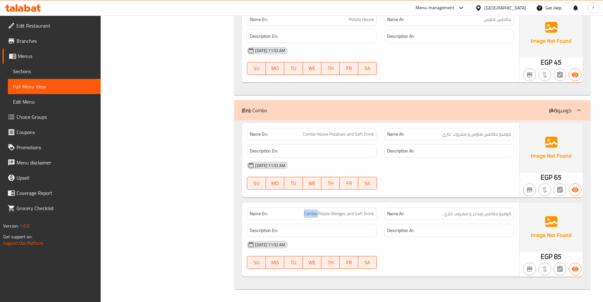
click at [312, 212] on span "Combo Potato Wedges and Soft Drink" at bounding box center [339, 213] width 70 height 7
click at [325, 212] on span "Combo Potato Wedges and Soft Drink" at bounding box center [339, 213] width 70 height 7
drag, startPoint x: 325, startPoint y: 212, endPoint x: 330, endPoint y: 211, distance: 4.6
click at [325, 212] on span "Combo Potato Wedges and Soft Drink" at bounding box center [339, 213] width 70 height 7
click at [339, 212] on span "Combo Potato Wedges and Soft Drink" at bounding box center [339, 213] width 70 height 7
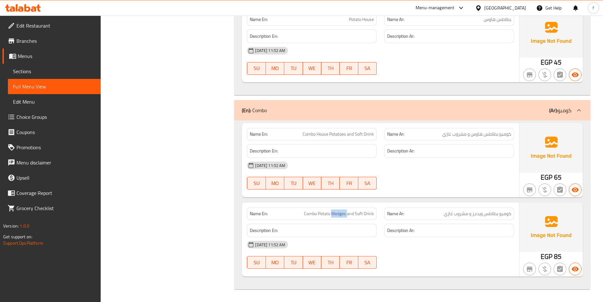
click at [339, 212] on span "Combo Potato Wedges and Soft Drink" at bounding box center [339, 213] width 70 height 7
click at [354, 216] on span "Combo Potato Wedges and Soft Drink" at bounding box center [339, 213] width 70 height 7
click at [355, 215] on span "Combo Potato Wedges and Soft Drink" at bounding box center [339, 213] width 70 height 7
click at [362, 213] on span "Combo Potato Wedges and Soft Drink" at bounding box center [339, 213] width 70 height 7
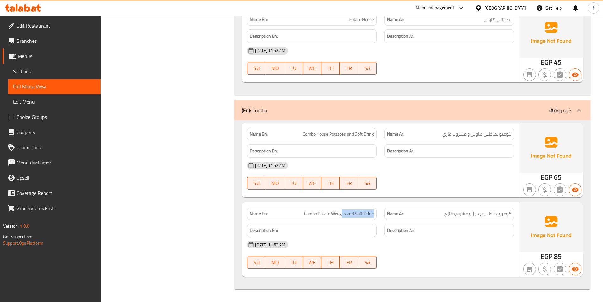
drag, startPoint x: 342, startPoint y: 216, endPoint x: 378, endPoint y: 217, distance: 36.4
click at [378, 217] on div "Name En: Combo Potato Wedges and Soft Drink" at bounding box center [311, 214] width 137 height 20
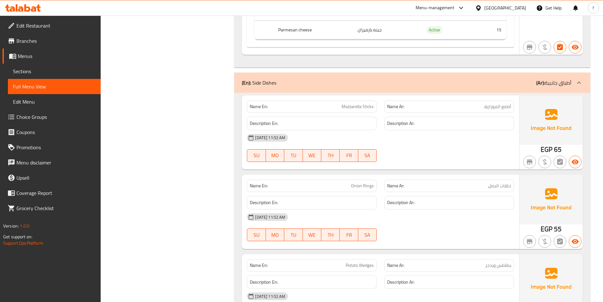
scroll to position [1976, 0]
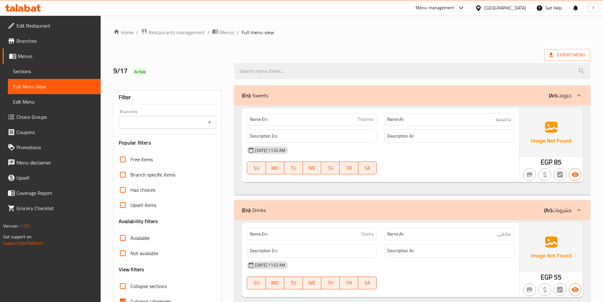
click at [37, 114] on span "Choice Groups" at bounding box center [55, 117] width 79 height 8
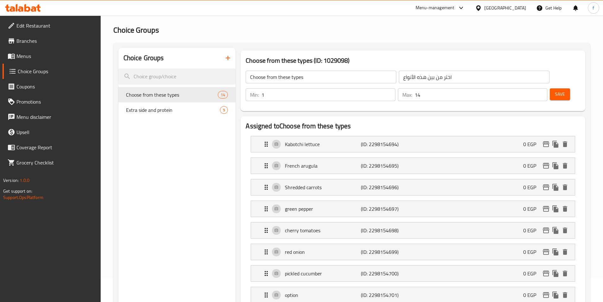
scroll to position [95, 0]
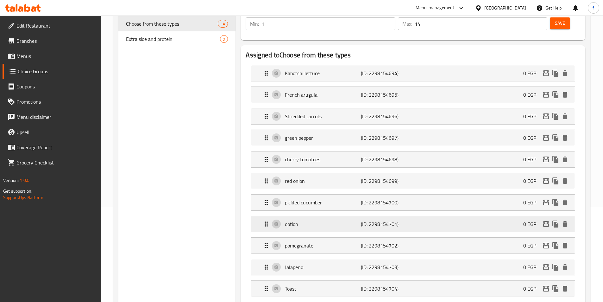
click at [315, 216] on div "option (ID: 2298154701) 0 EGP" at bounding box center [414, 224] width 305 height 16
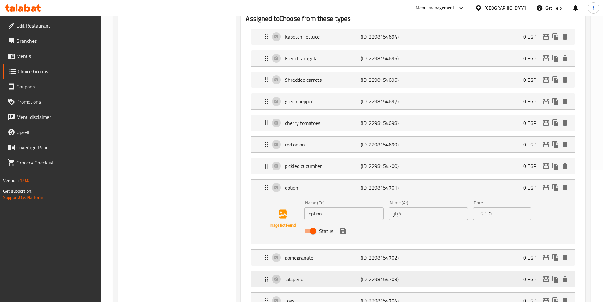
scroll to position [190, 0]
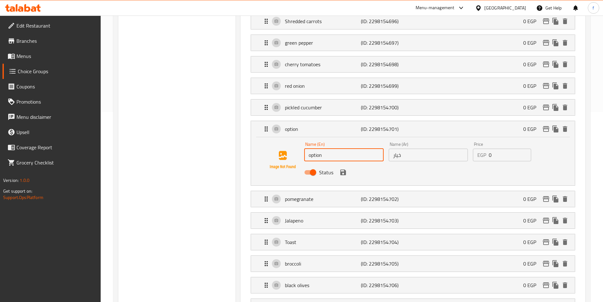
click at [317, 148] on input "option" at bounding box center [343, 154] width 79 height 13
paste input "Cucumber"
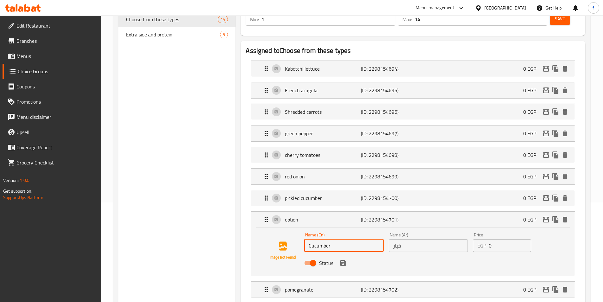
scroll to position [173, 0]
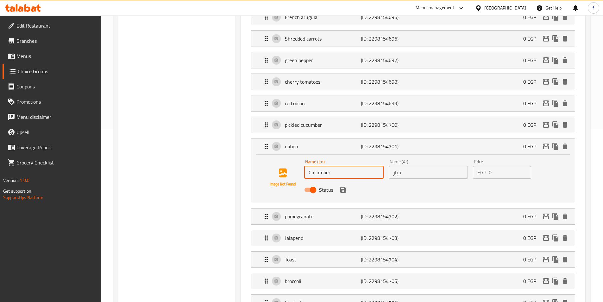
type input "Cucumber"
click at [342, 185] on button "save" at bounding box center [342, 189] width 9 height 9
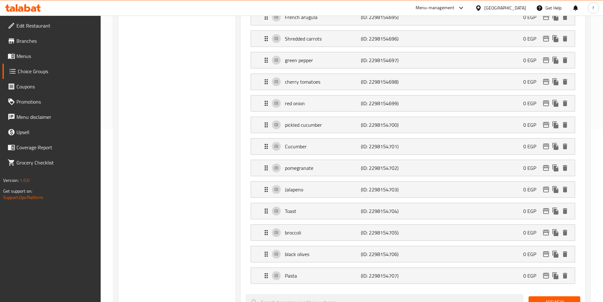
scroll to position [0, 0]
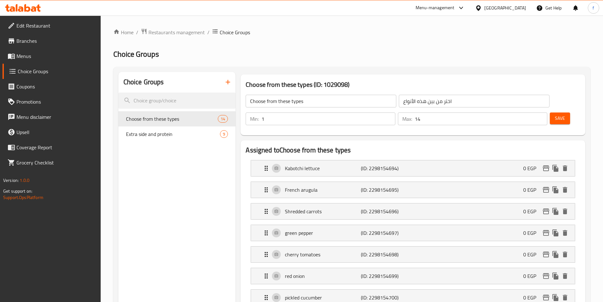
click at [555, 114] on span "Save" at bounding box center [560, 118] width 10 height 8
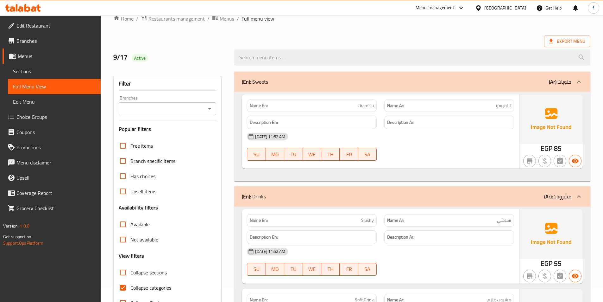
scroll to position [35, 0]
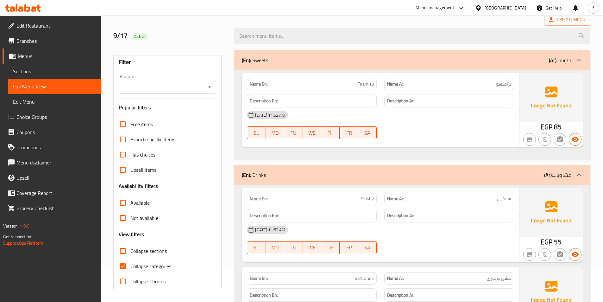
click at [123, 264] on input "Collapse categories" at bounding box center [122, 265] width 15 height 15
checkbox input "false"
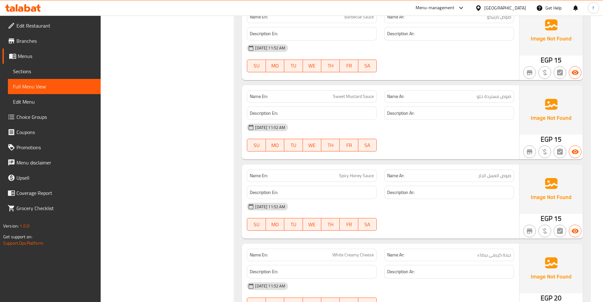
scroll to position [0, 0]
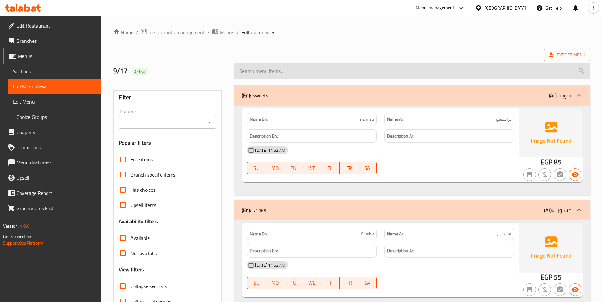
click at [566, 63] on input "search" at bounding box center [412, 71] width 356 height 16
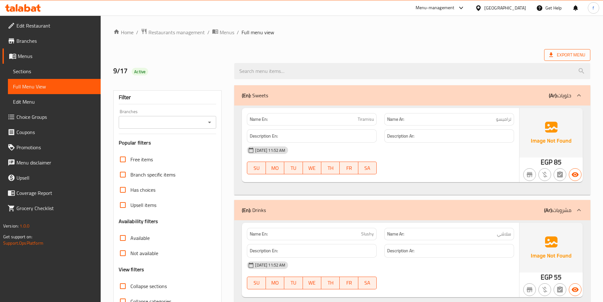
click at [569, 55] on span "Export Menu" at bounding box center [567, 55] width 36 height 8
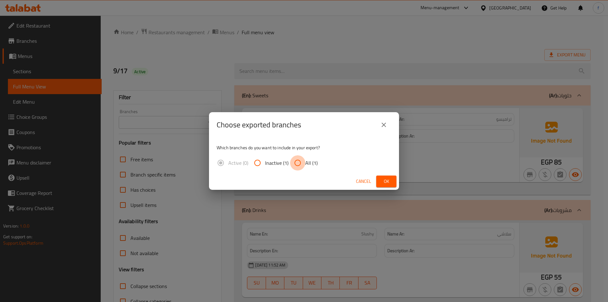
click at [298, 162] on input "All (1)" at bounding box center [297, 162] width 15 height 15
radio input "true"
click at [398, 183] on div "Cancel Ok" at bounding box center [304, 181] width 190 height 17
click at [393, 182] on button "Ok" at bounding box center [386, 181] width 20 height 12
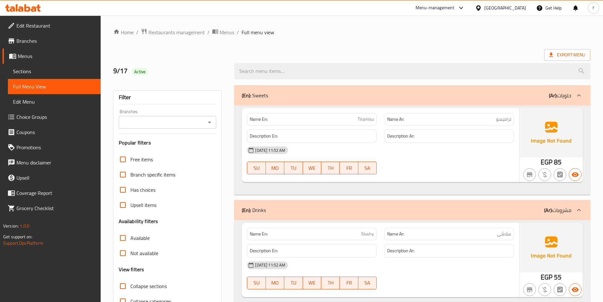
click at [484, 9] on div at bounding box center [479, 7] width 9 height 7
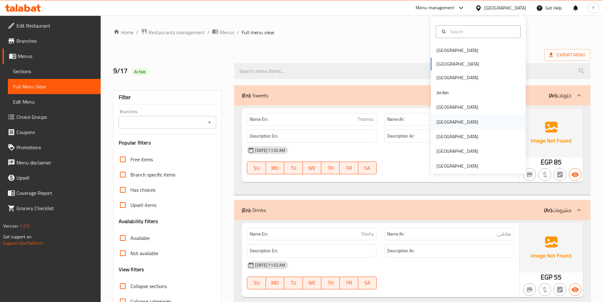
click at [467, 119] on div "[GEOGRAPHIC_DATA]" at bounding box center [478, 122] width 95 height 15
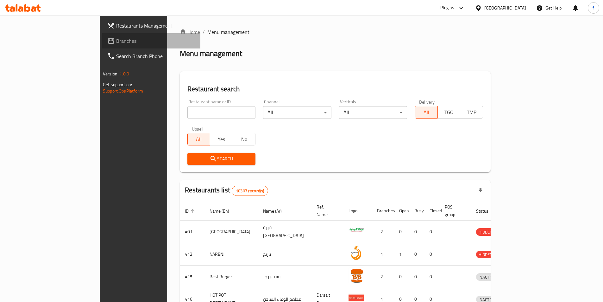
click at [116, 44] on span "Branches" at bounding box center [155, 41] width 79 height 8
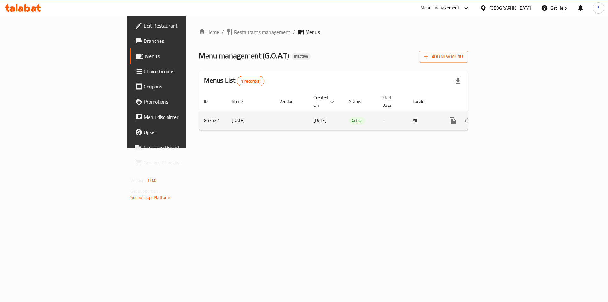
click at [227, 117] on td "[DATE]" at bounding box center [250, 120] width 47 height 19
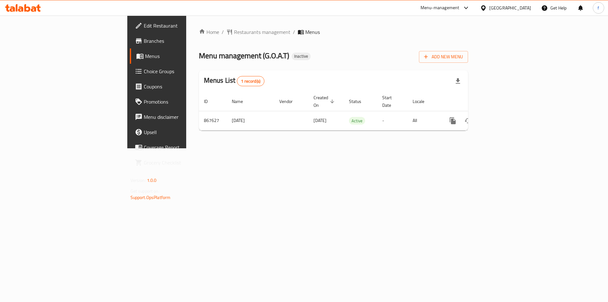
drag, startPoint x: 227, startPoint y: 169, endPoint x: 301, endPoint y: 144, distance: 78.6
click at [229, 148] on div "Home / Restaurants management / Menus Menu management ( G.O.A.T ) Inactive Add …" at bounding box center [333, 82] width 295 height 133
click at [144, 41] on span "Branches" at bounding box center [184, 41] width 80 height 8
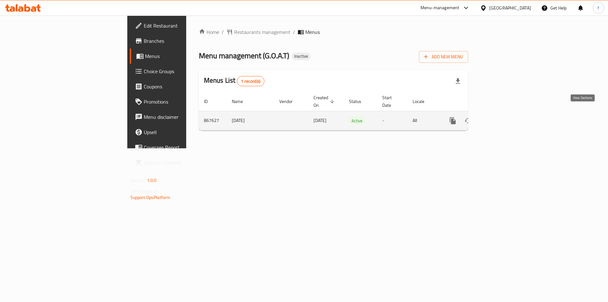
click at [506, 118] on link "enhanced table" at bounding box center [498, 120] width 15 height 15
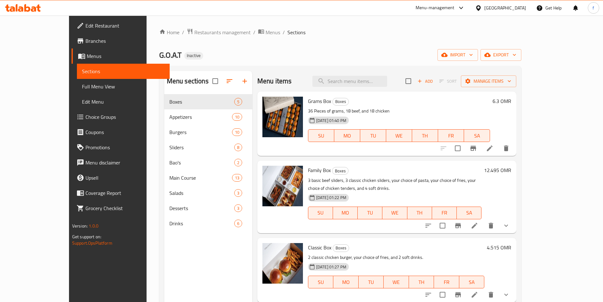
click at [82, 89] on span "Full Menu View" at bounding box center [123, 87] width 83 height 8
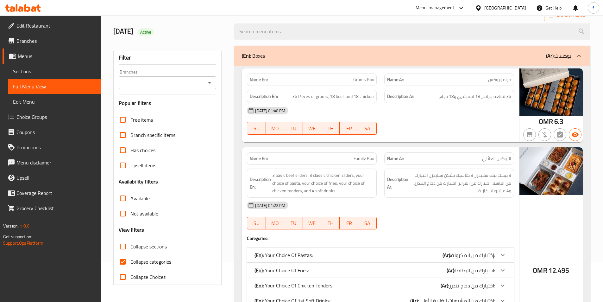
scroll to position [95, 0]
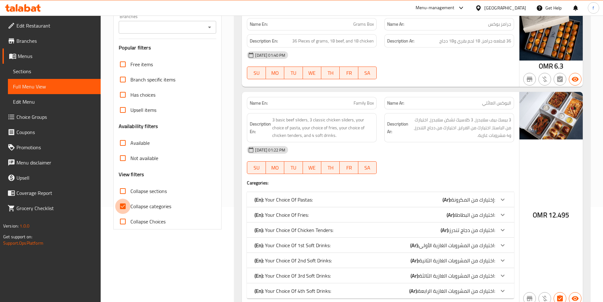
click at [122, 210] on input "Collapse categories" at bounding box center [122, 205] width 15 height 15
checkbox input "false"
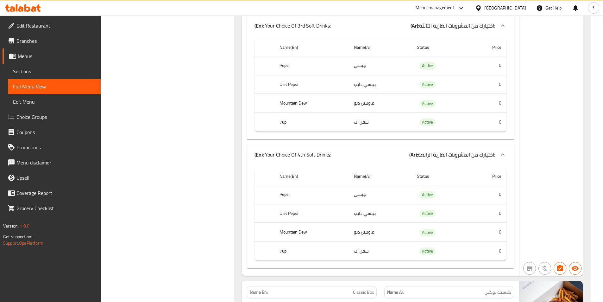
scroll to position [791, 0]
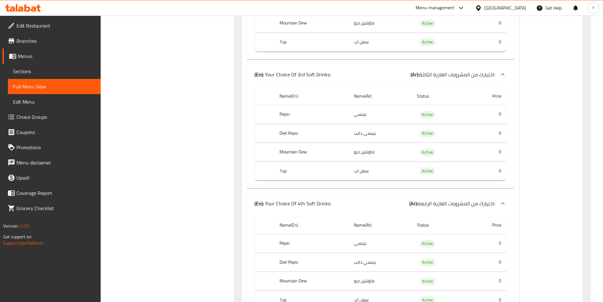
click link "Menus"
